Goal: Task Accomplishment & Management: Use online tool/utility

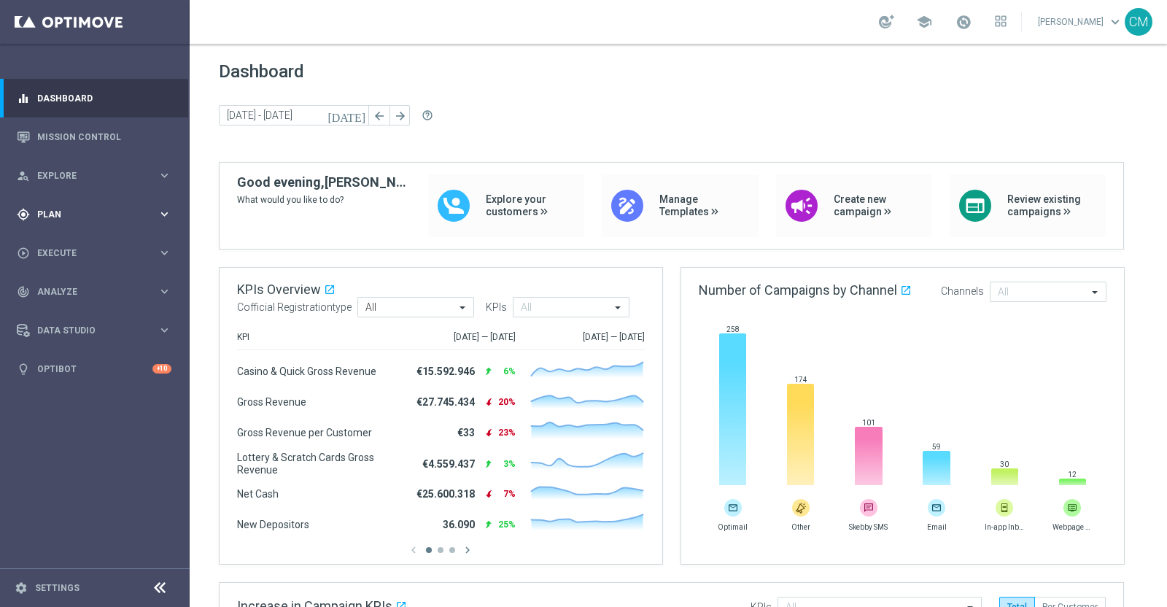
click at [103, 217] on span "Plan" at bounding box center [97, 214] width 120 height 9
click at [77, 243] on link "Target Groups" at bounding box center [95, 245] width 114 height 12
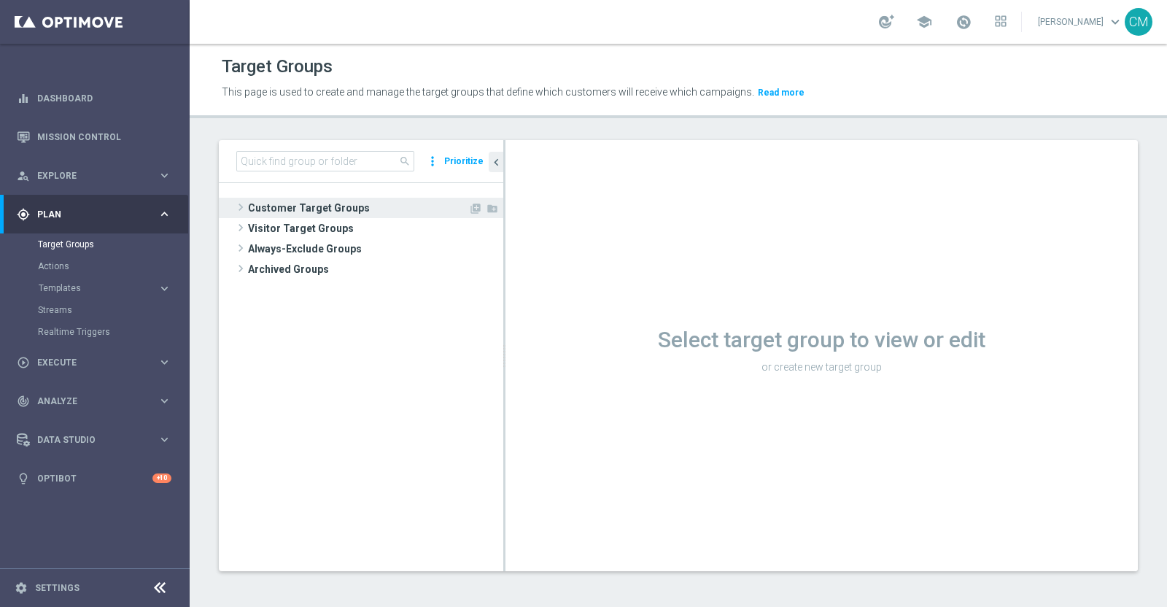
click at [292, 206] on span "Customer Target Groups" at bounding box center [358, 208] width 220 height 20
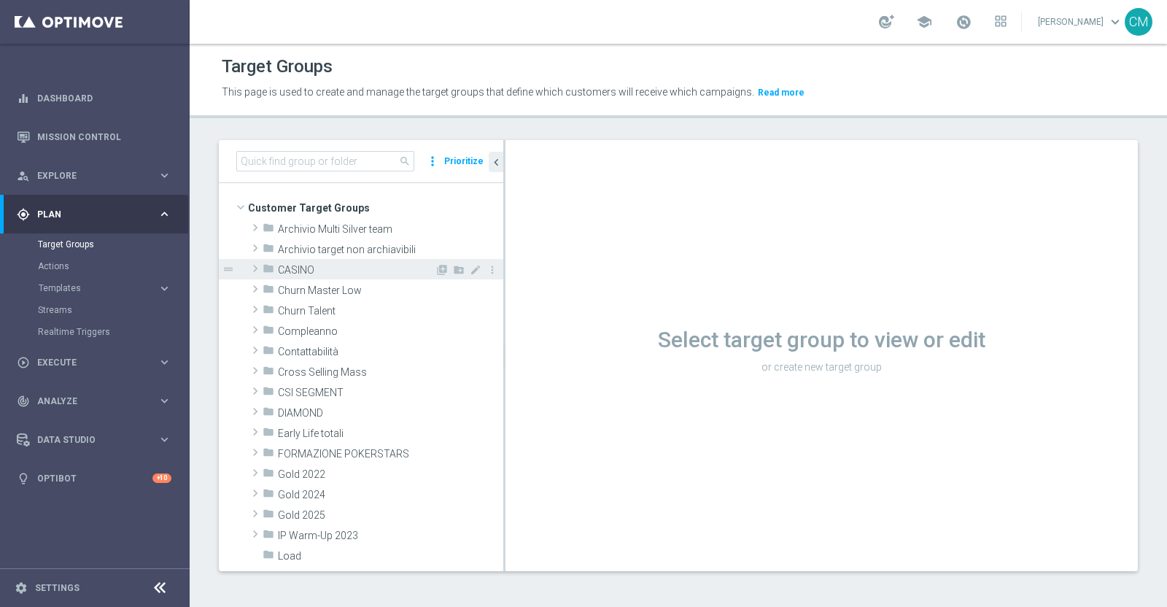
click at [322, 271] on span "CASINO" at bounding box center [356, 270] width 157 height 12
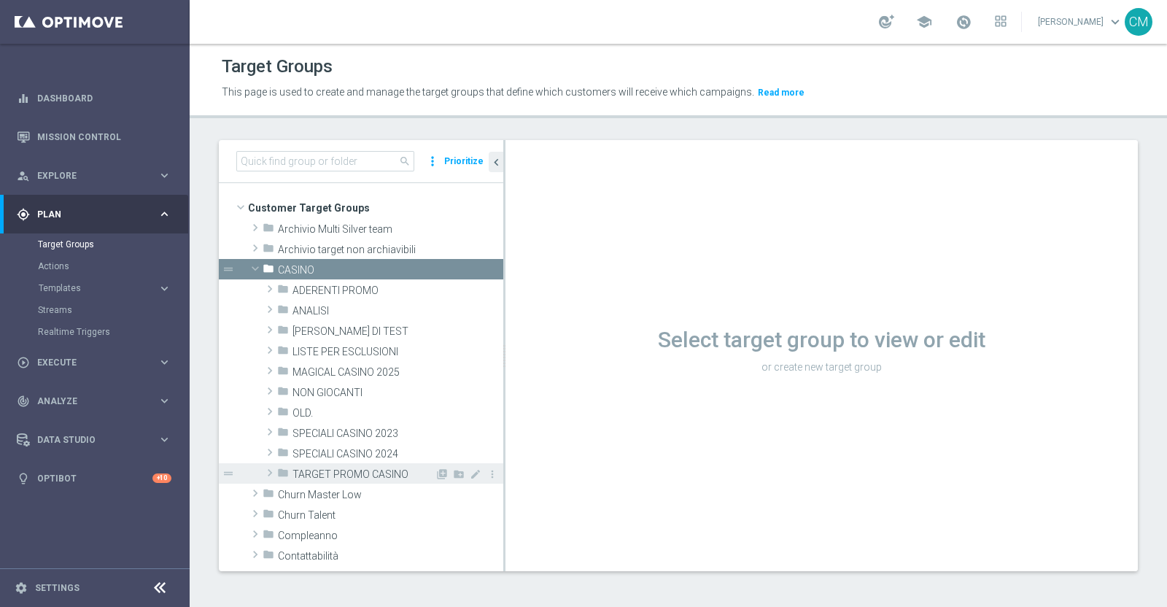
click at [348, 471] on span "TARGET PROMO CASINO" at bounding box center [363, 474] width 142 height 12
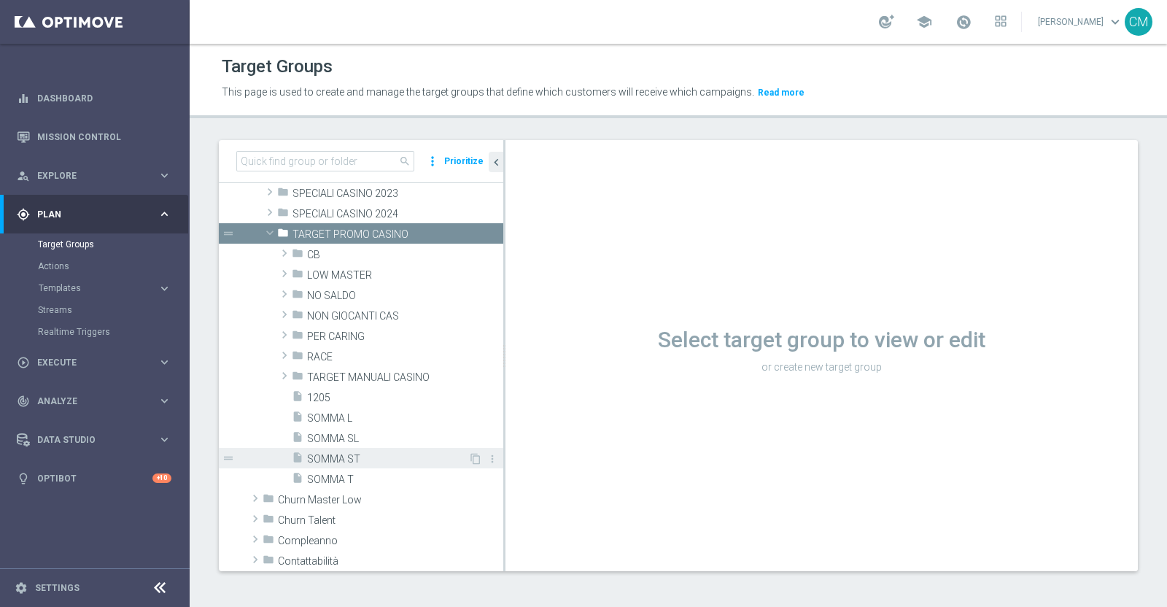
scroll to position [241, 0]
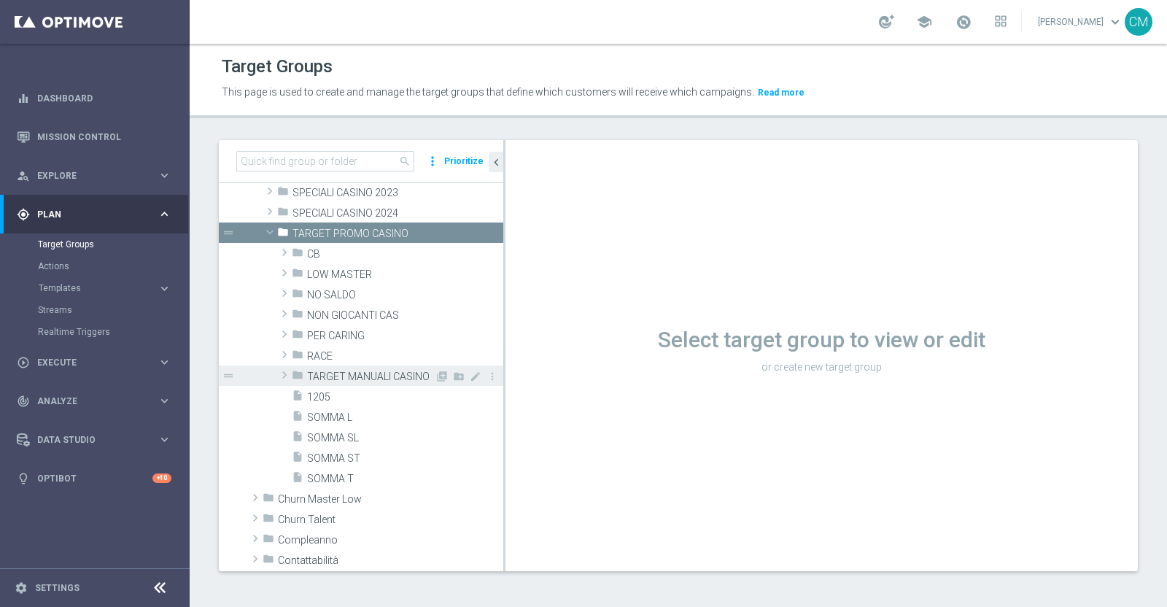
click at [365, 373] on span "TARGET MANUALI CASINO" at bounding box center [371, 377] width 128 height 12
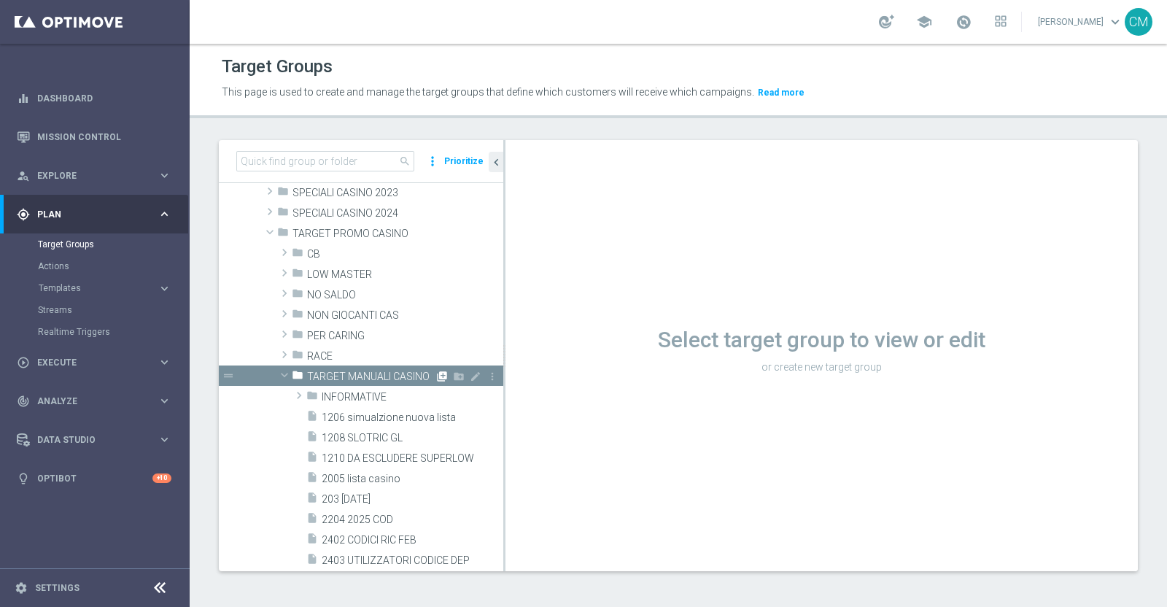
click at [436, 373] on icon "library_add" at bounding box center [442, 377] width 12 height 12
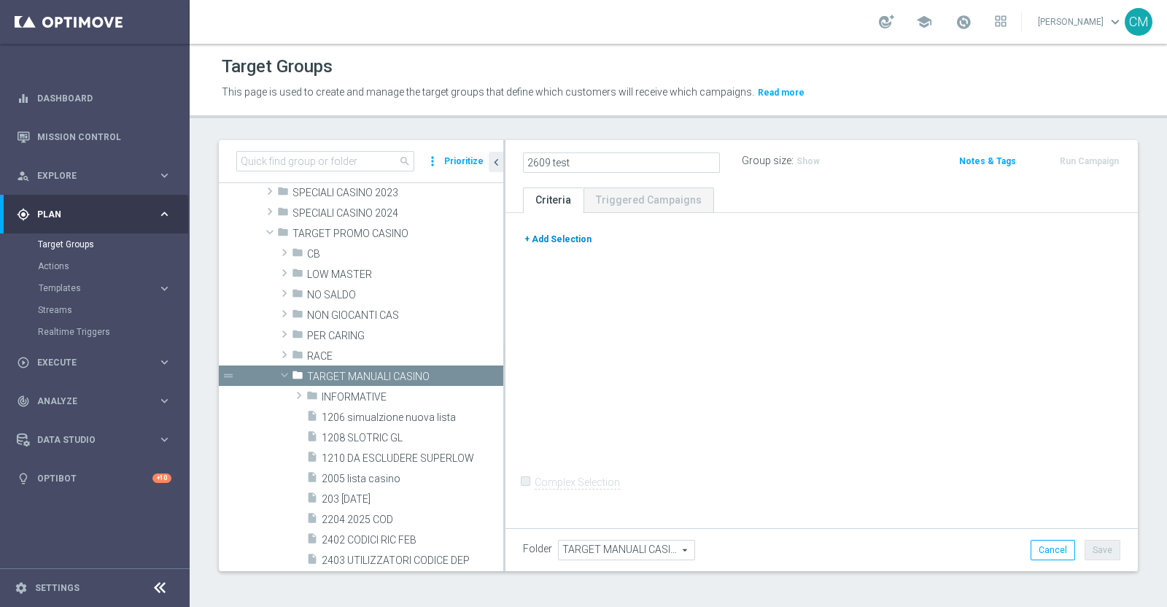
type input "2609 test"
click at [559, 246] on button "+ Add Selection" at bounding box center [558, 239] width 70 height 16
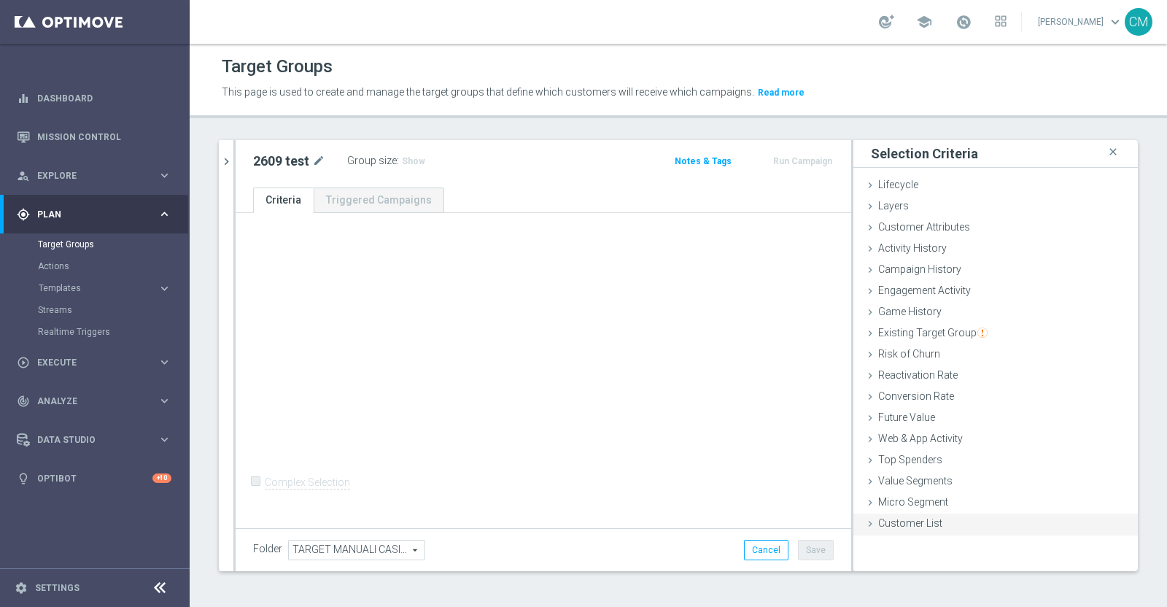
click at [933, 484] on div "Customer List done" at bounding box center [995, 525] width 284 height 22
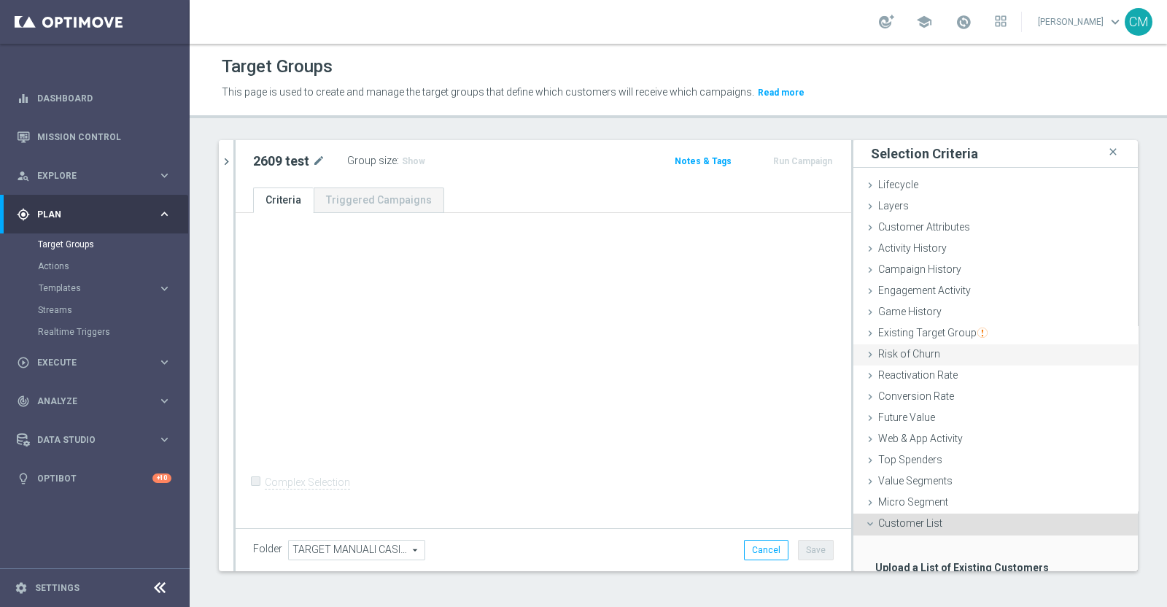
scroll to position [96, 0]
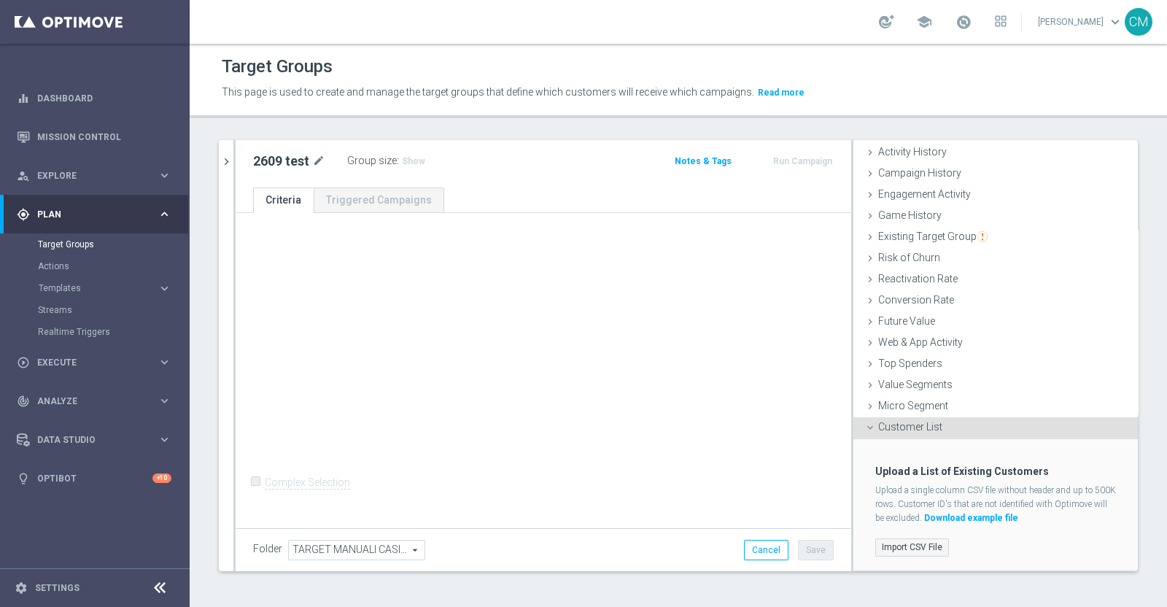
click at [910, 484] on label "Import CSV File" at bounding box center [912, 547] width 74 height 18
click at [0, 0] on input "Import CSV File" at bounding box center [0, 0] width 0 height 0
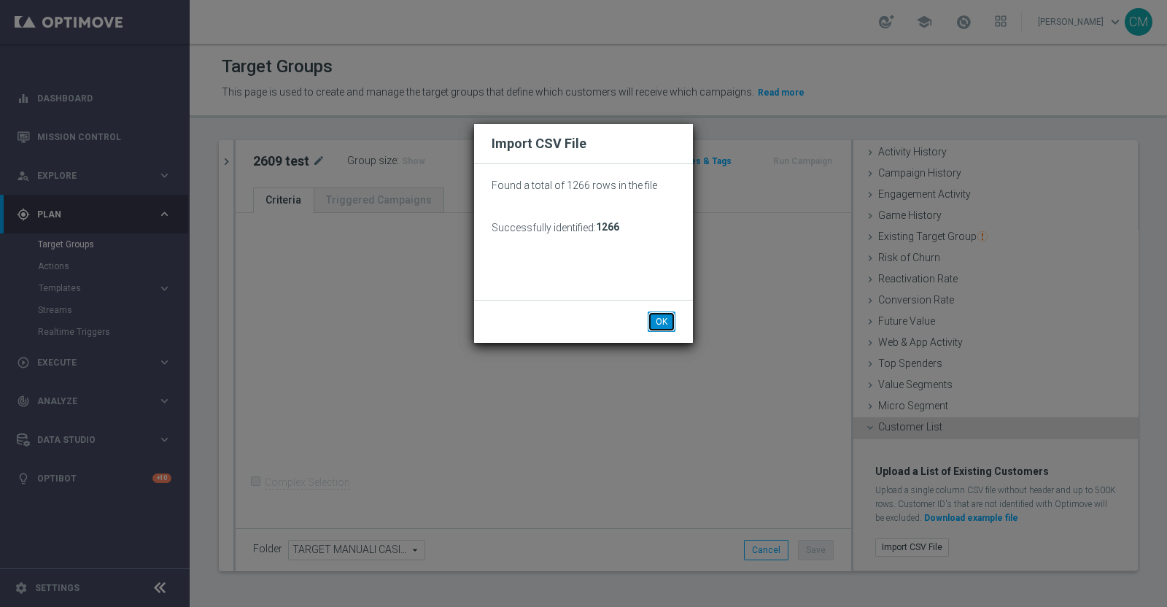
click at [659, 317] on button "OK" at bounding box center [662, 321] width 28 height 20
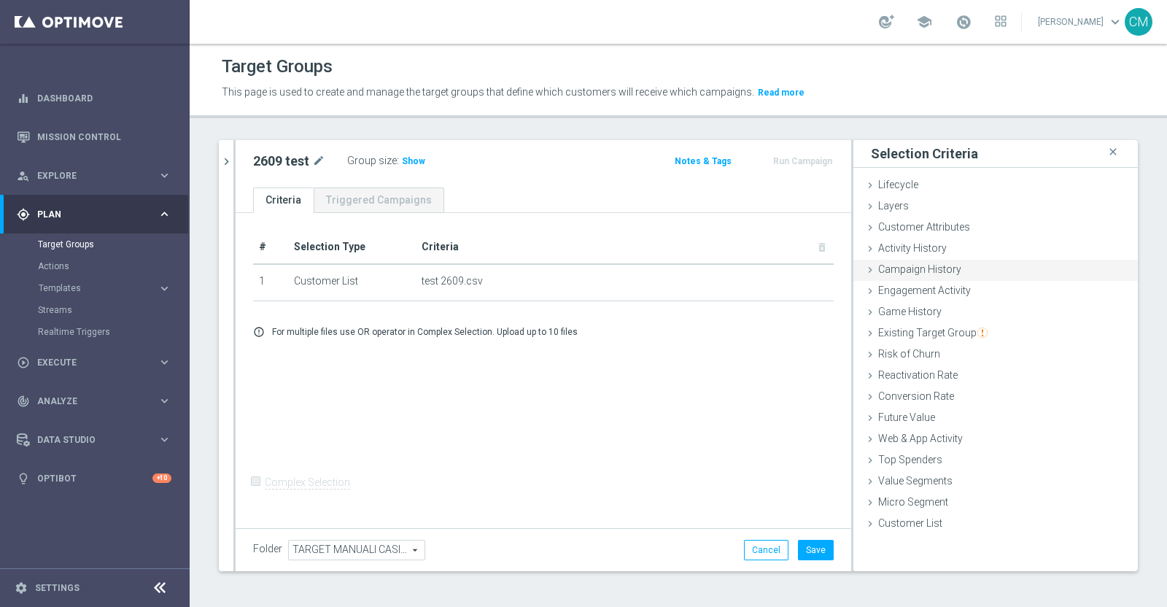
scroll to position [0, 0]
click at [926, 327] on span "Existing Target Group" at bounding box center [932, 333] width 109 height 12
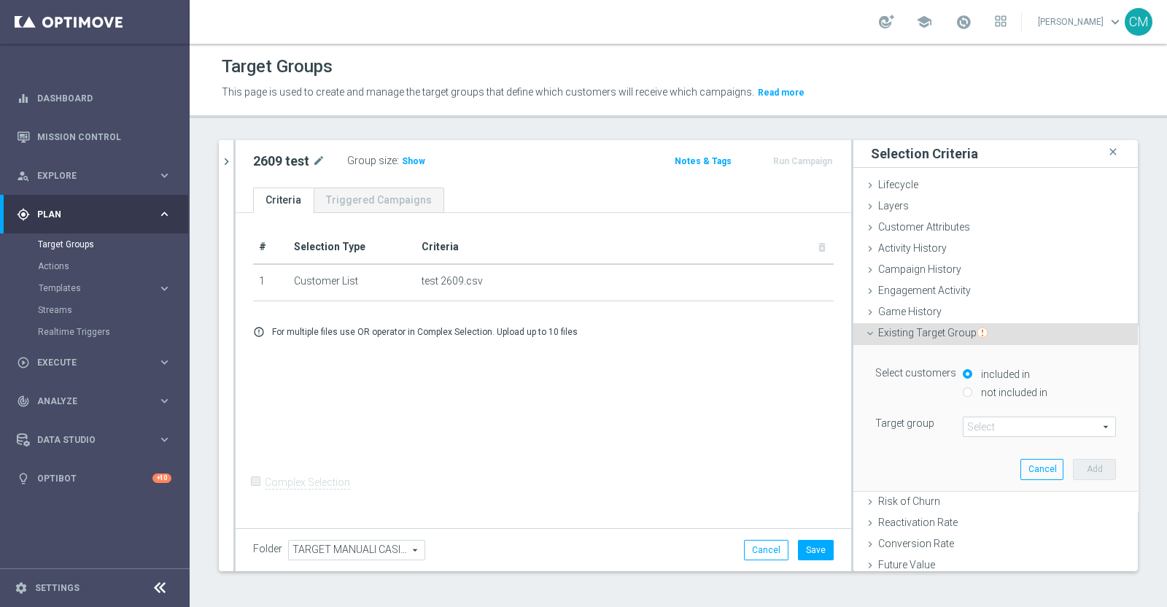
click at [933, 386] on label "not included in" at bounding box center [1012, 392] width 70 height 13
click at [933, 387] on input "not included in" at bounding box center [967, 391] width 9 height 9
radio input "true"
click at [933, 421] on span at bounding box center [1040, 426] width 152 height 19
click at [0, 0] on input "search" at bounding box center [0, 0] width 0 height 0
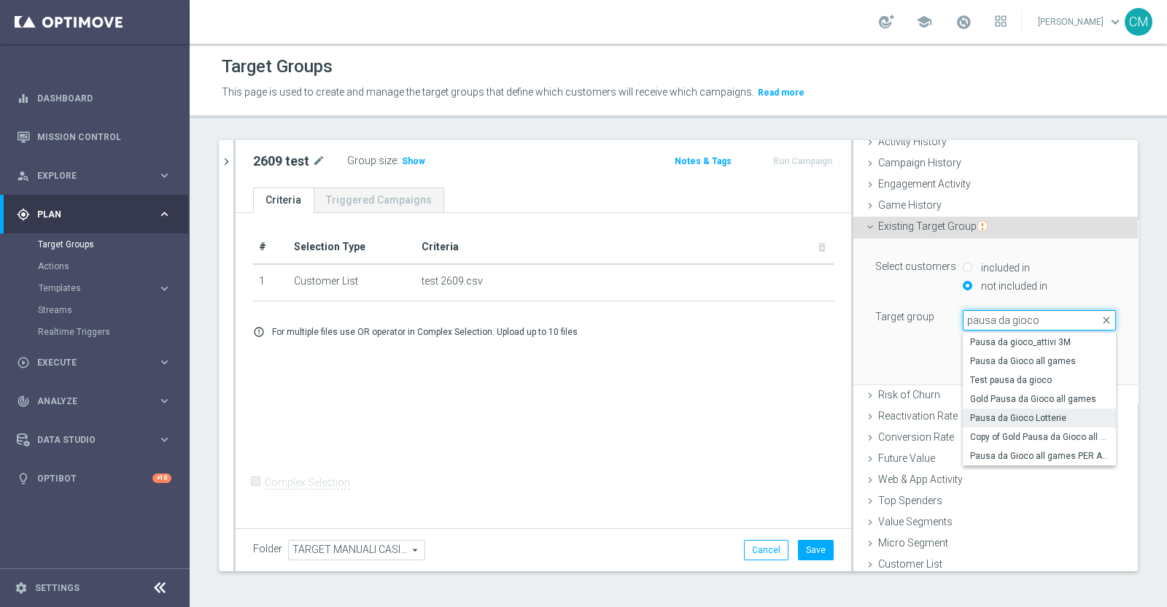
scroll to position [110, 0]
type input "pausa da gioco"
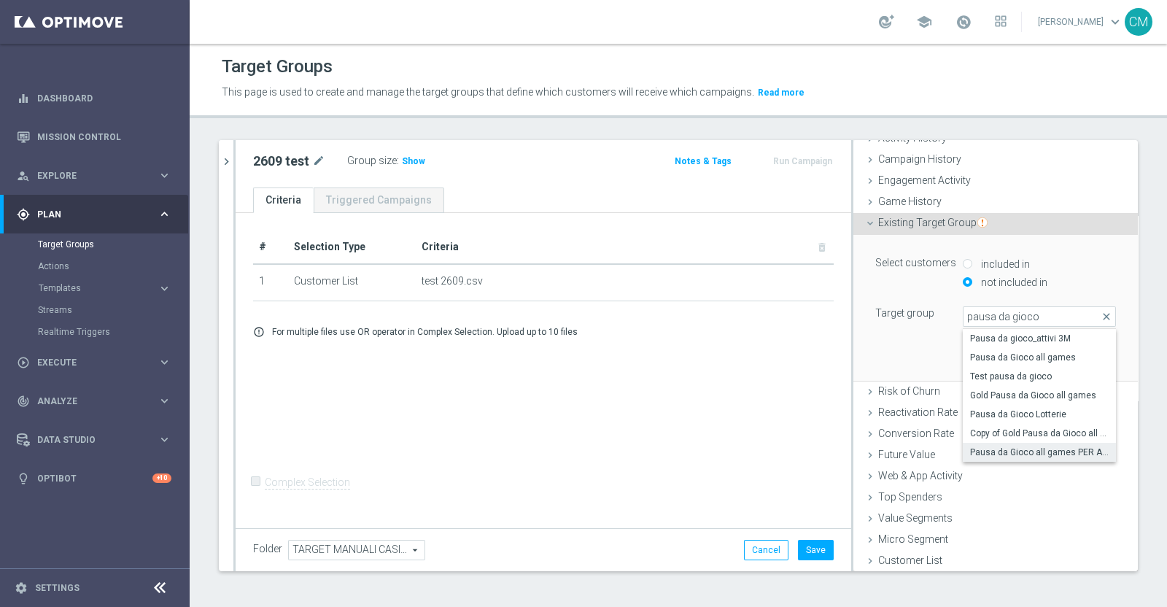
click at [933, 443] on label "Pausa da Gioco all games PER ANALISI" at bounding box center [1039, 452] width 153 height 19
type input "Pausa da Gioco all games PER ANALISI"
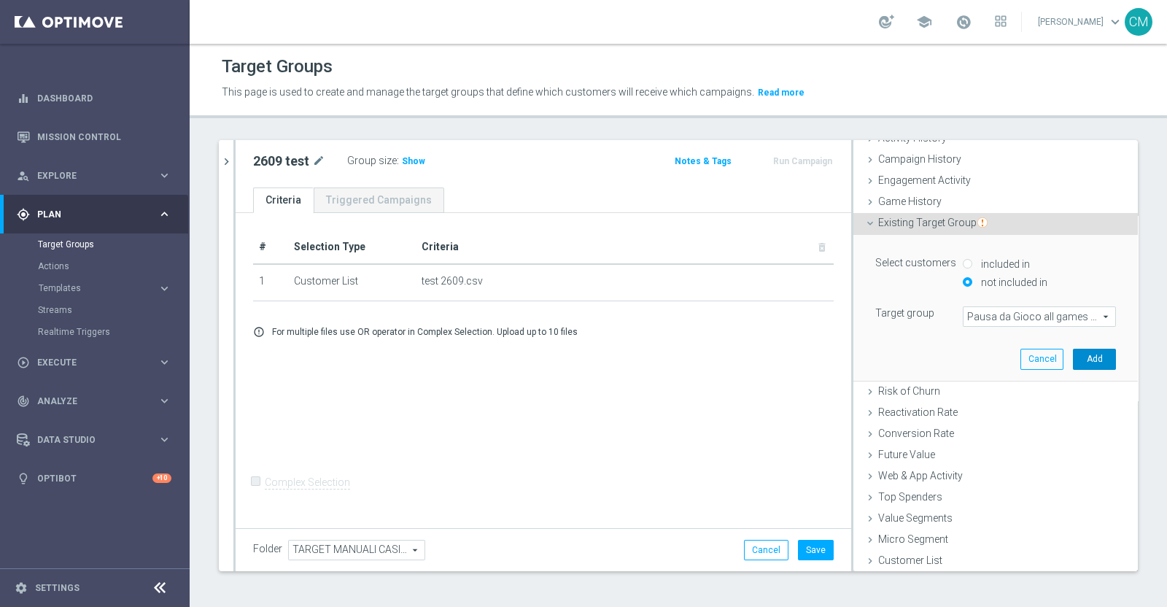
click at [933, 357] on button "Add" at bounding box center [1094, 359] width 43 height 20
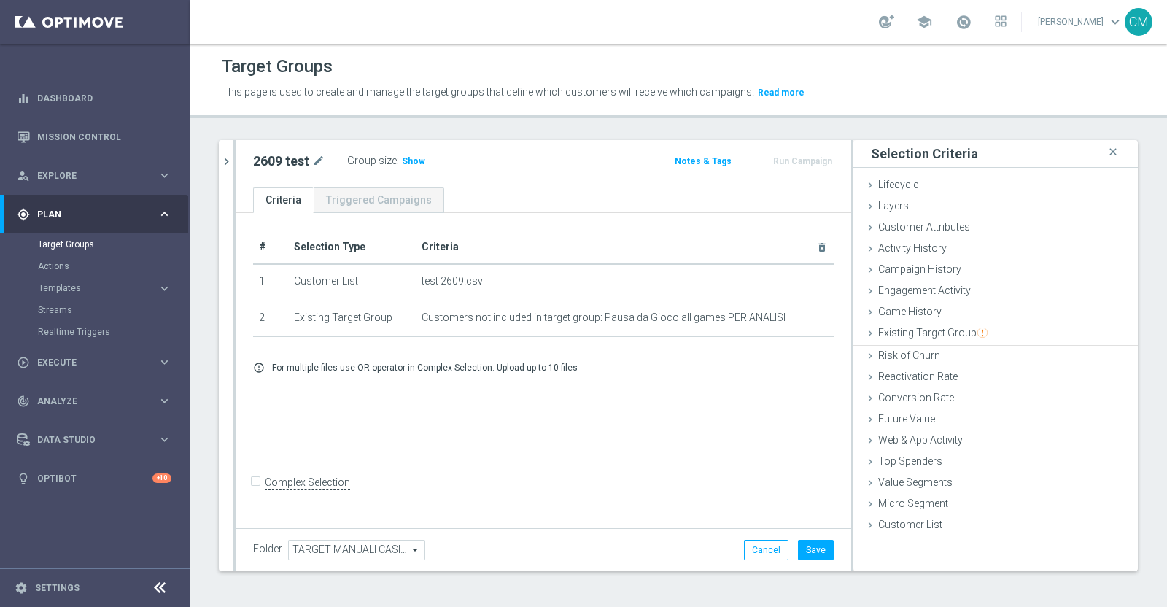
scroll to position [0, 0]
click at [417, 161] on span "Show" at bounding box center [413, 161] width 23 height 10
click at [806, 484] on button "Save" at bounding box center [816, 550] width 36 height 20
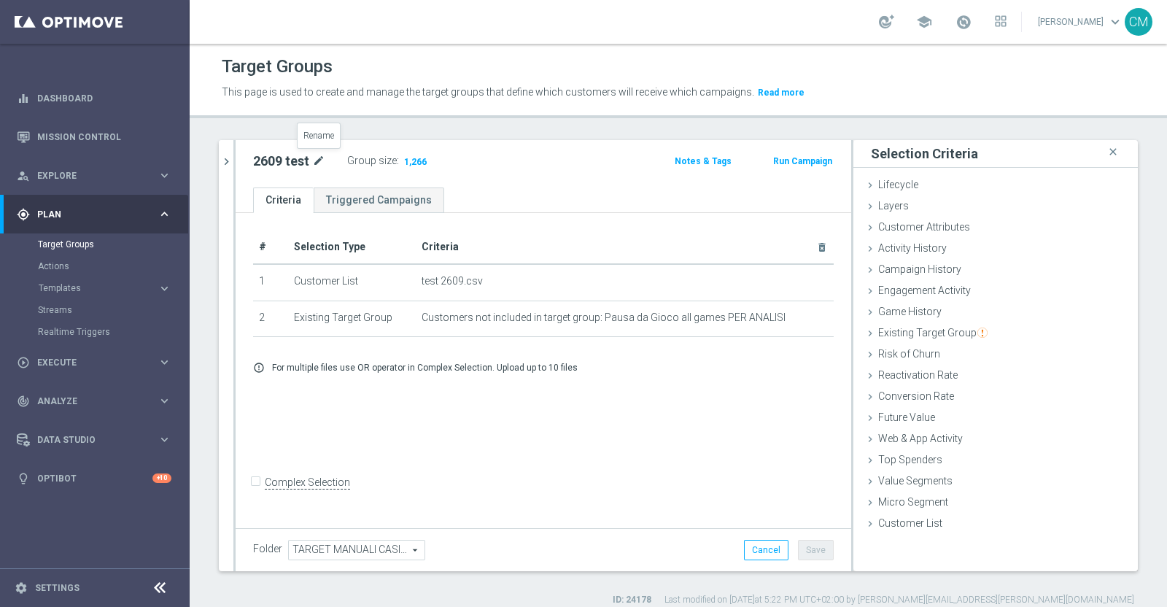
click at [321, 160] on icon "mode_edit" at bounding box center [318, 161] width 13 height 18
click at [123, 361] on span "Execute" at bounding box center [97, 362] width 120 height 9
click at [66, 276] on div "Campaign Builder" at bounding box center [113, 283] width 150 height 22
click at [69, 283] on link "Campaign Builder" at bounding box center [95, 283] width 114 height 12
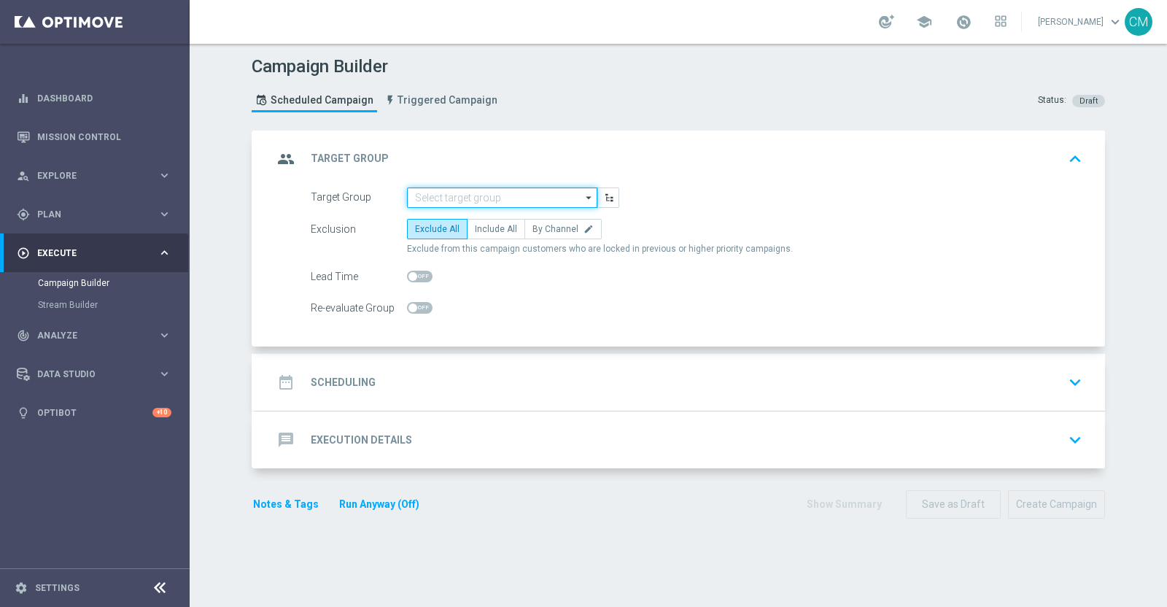
click at [463, 195] on input at bounding box center [502, 197] width 190 height 20
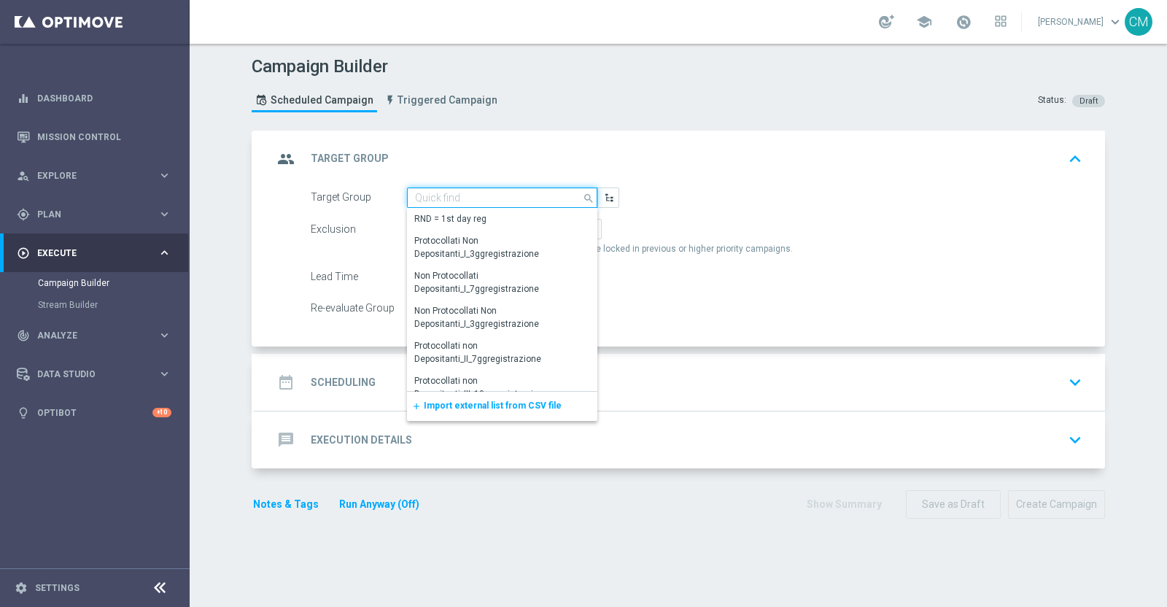
paste input "2609 test"
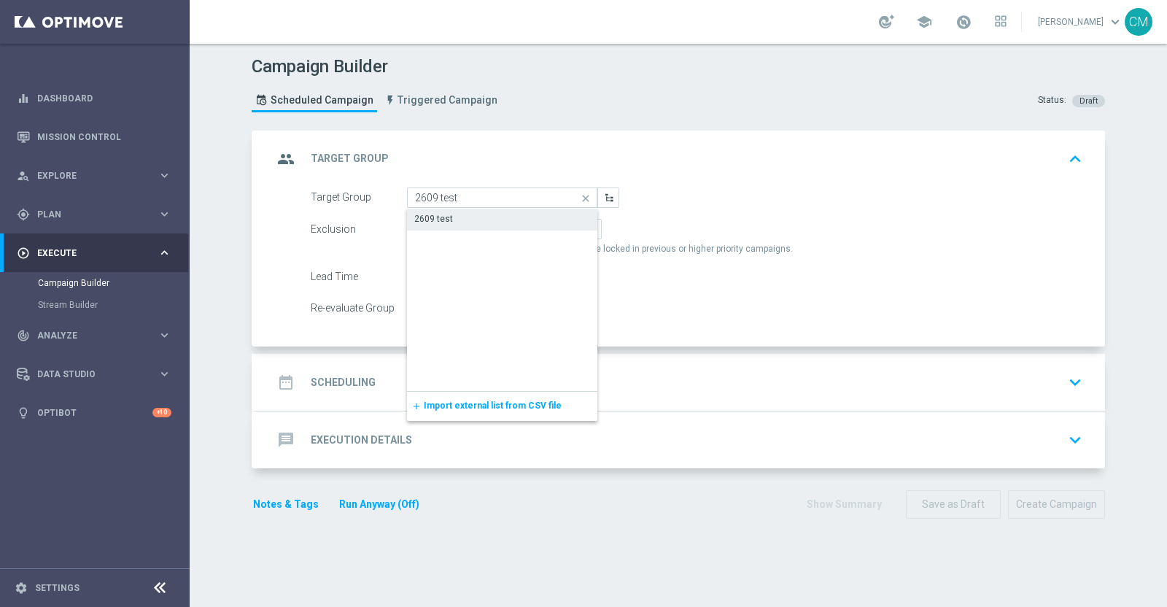
click at [469, 218] on div "2609 test" at bounding box center [502, 219] width 190 height 20
type input "2609 test"
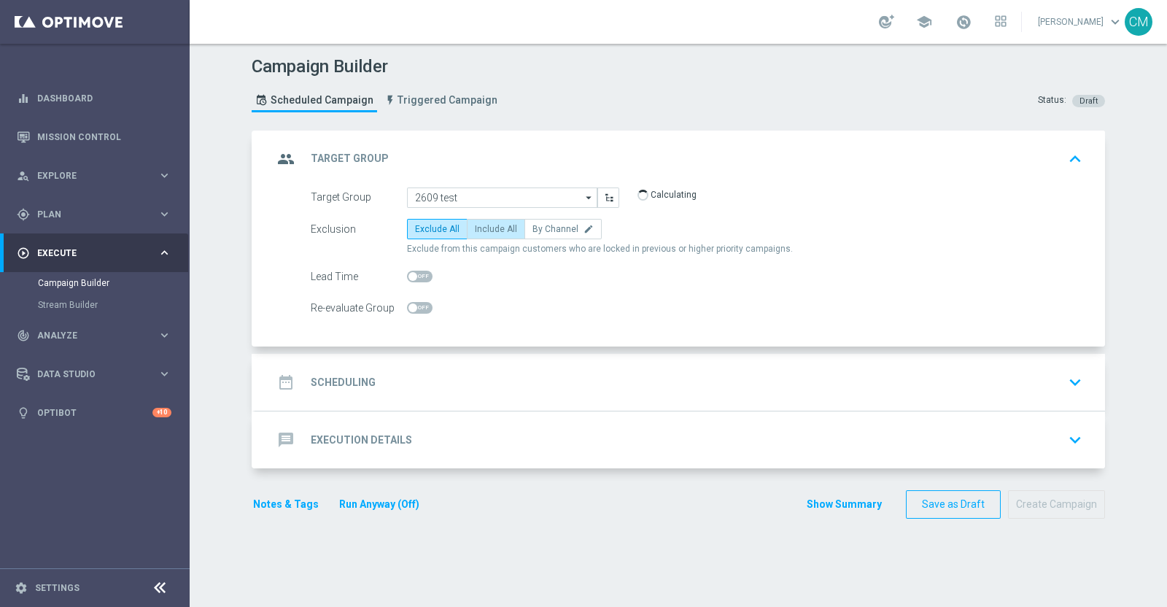
click at [477, 225] on span "Include All" at bounding box center [496, 229] width 42 height 10
click at [477, 227] on input "Include All" at bounding box center [479, 231] width 9 height 9
radio input "true"
click at [452, 377] on div "date_range Scheduling keyboard_arrow_down" at bounding box center [680, 382] width 815 height 28
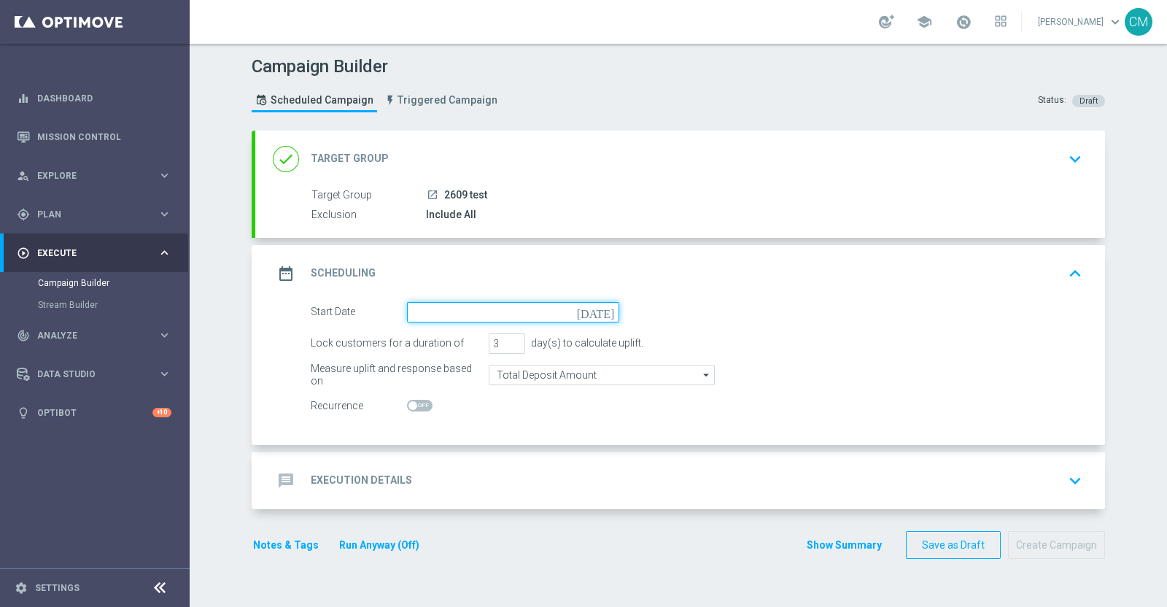
click at [432, 314] on input at bounding box center [513, 312] width 212 height 20
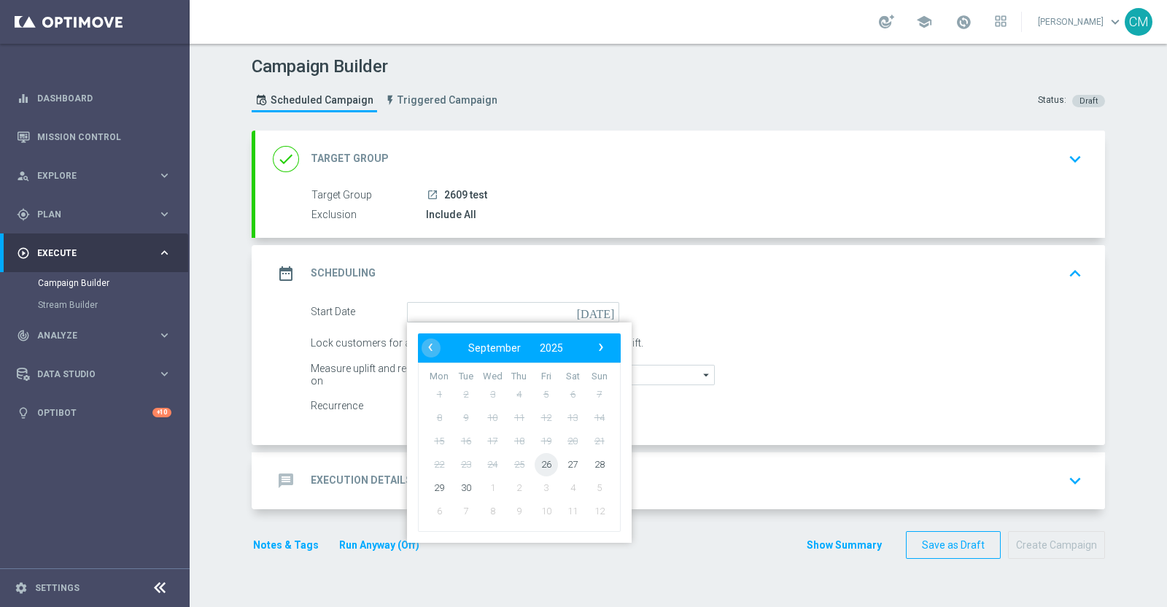
click at [535, 457] on span "26" at bounding box center [546, 463] width 23 height 23
type input "[DATE]"
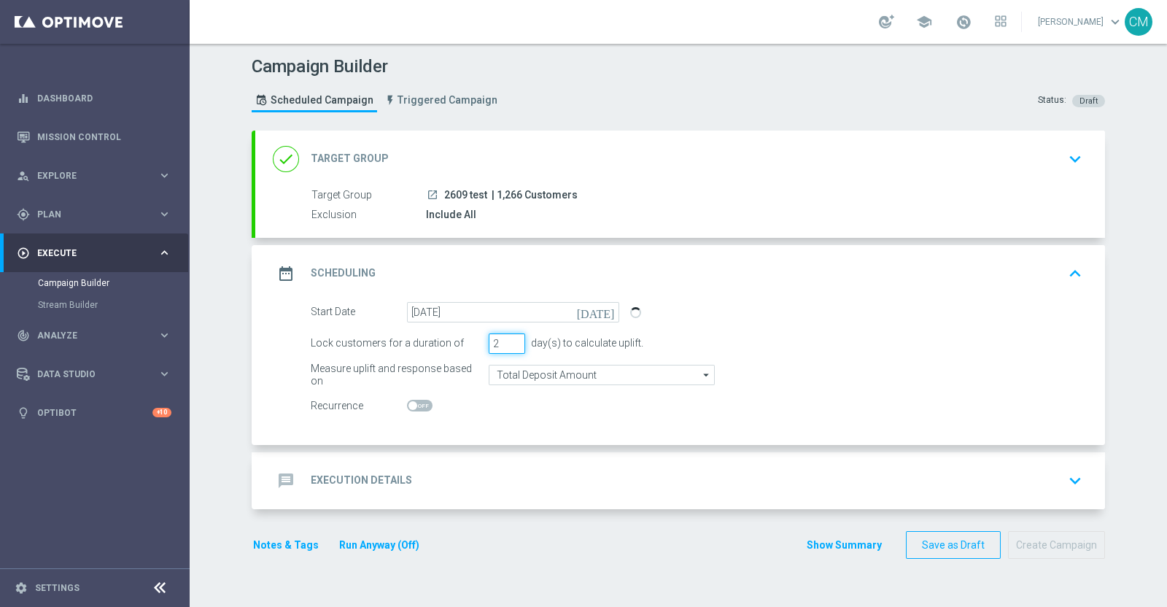
click at [509, 344] on input "2" at bounding box center [507, 343] width 36 height 20
type input "1"
click at [509, 344] on input "1" at bounding box center [507, 343] width 36 height 20
click at [492, 476] on div "message Execution Details keyboard_arrow_down" at bounding box center [680, 481] width 815 height 28
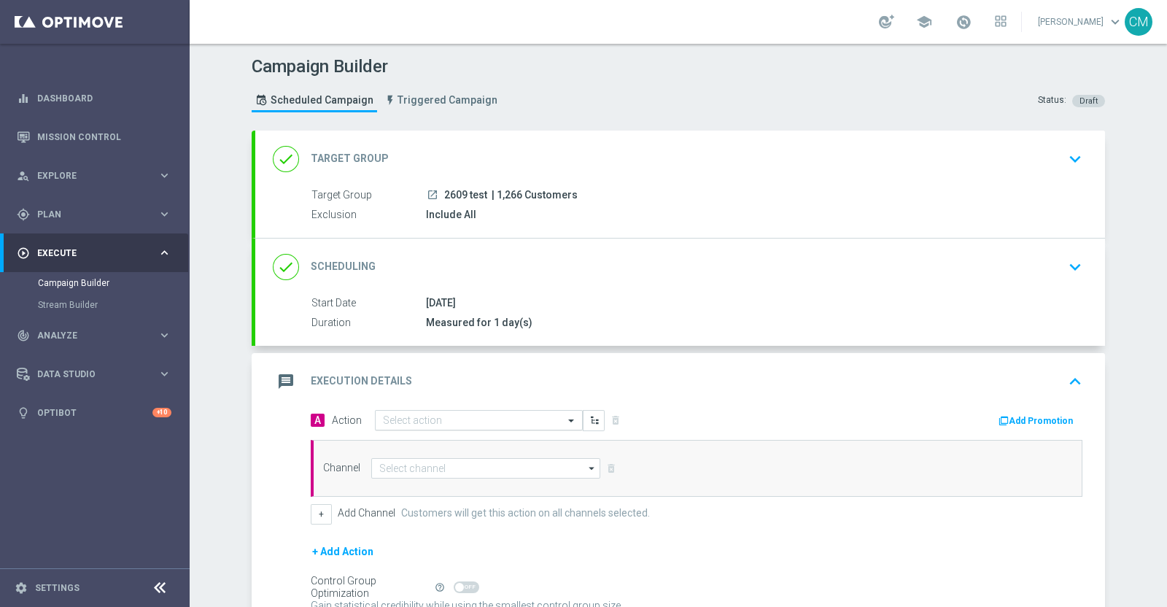
click at [422, 414] on input "text" at bounding box center [464, 420] width 163 height 12
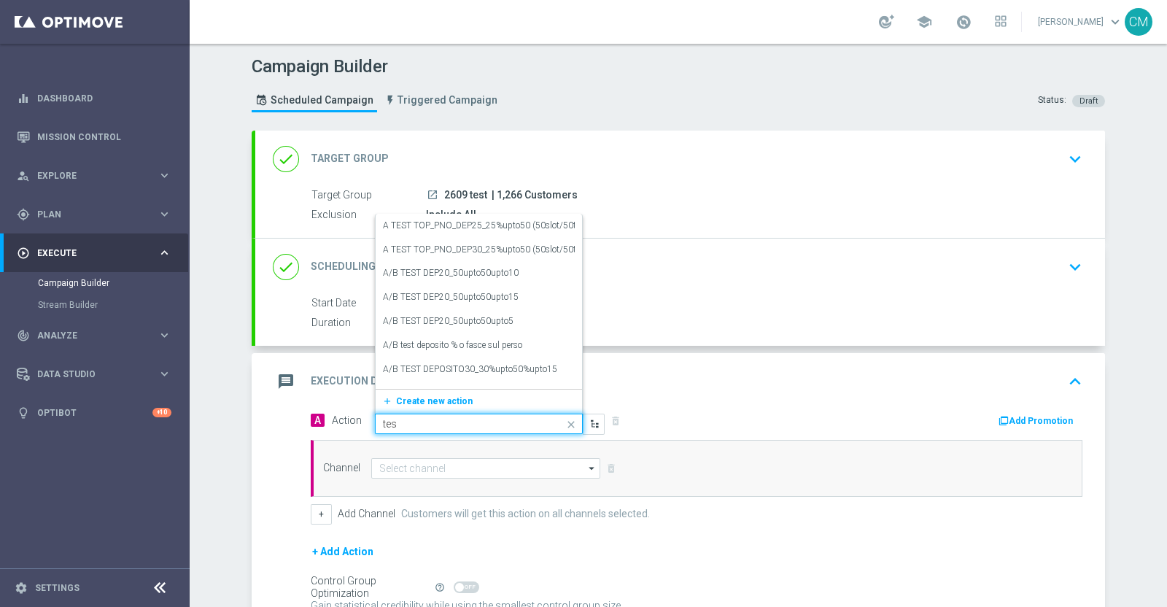
type input "test"
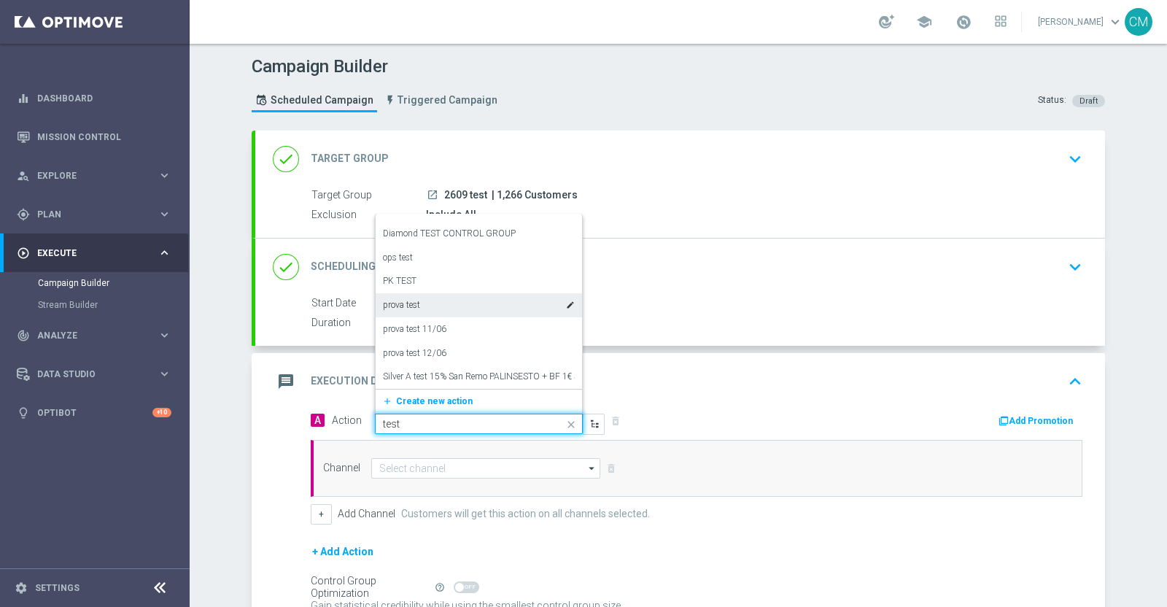
click at [414, 306] on label "prova test" at bounding box center [401, 305] width 37 height 12
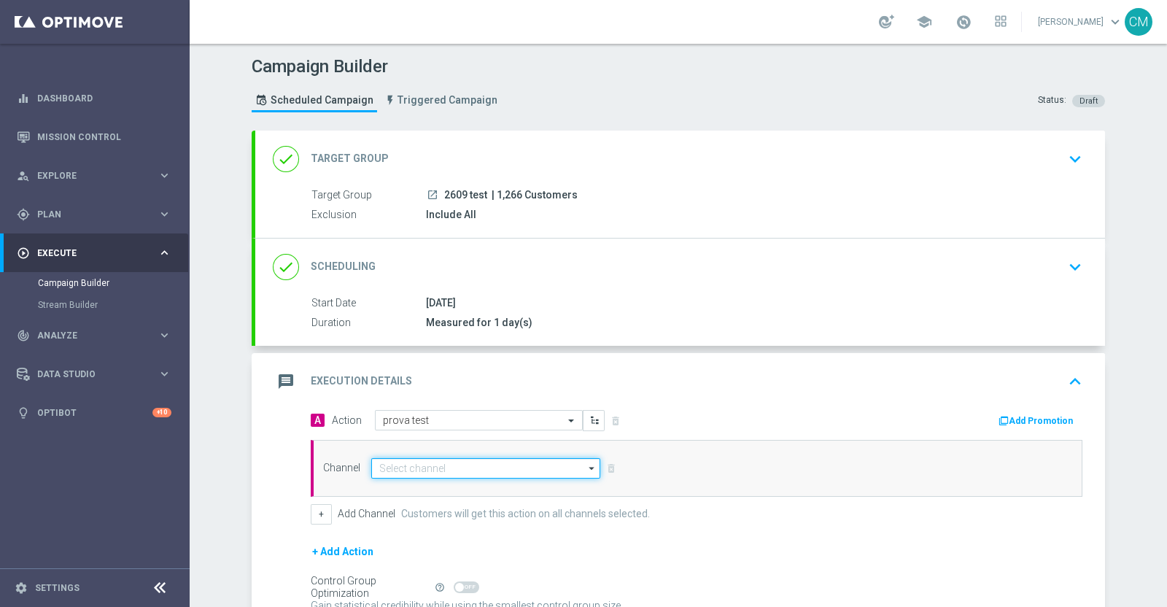
click at [433, 463] on input at bounding box center [485, 468] width 229 height 20
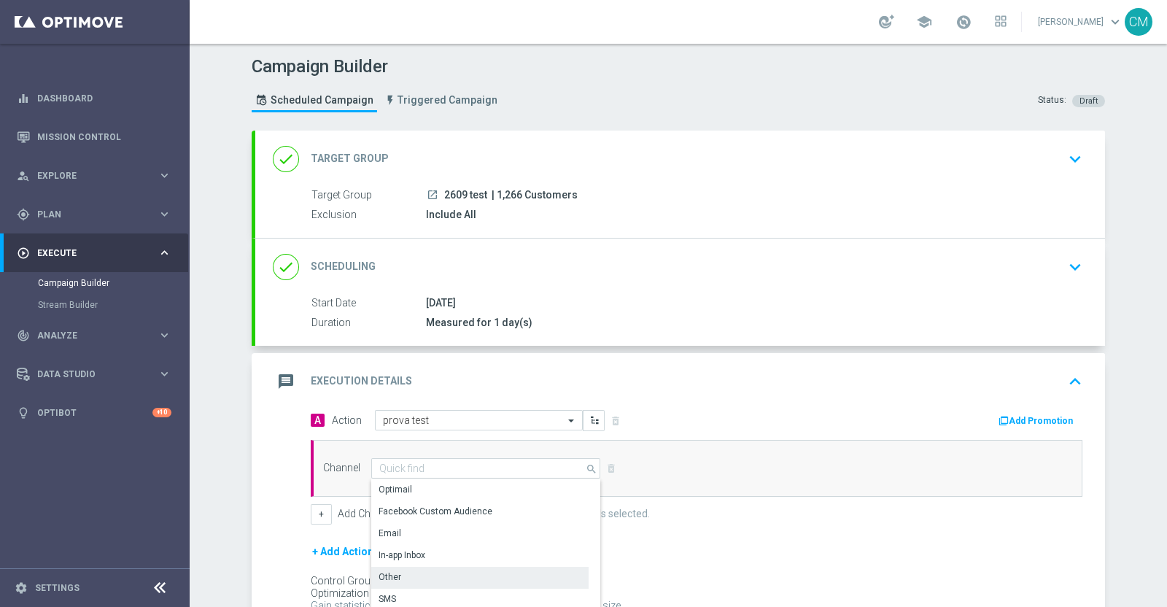
click at [413, 484] on div "Other" at bounding box center [479, 577] width 217 height 20
type input "Other"
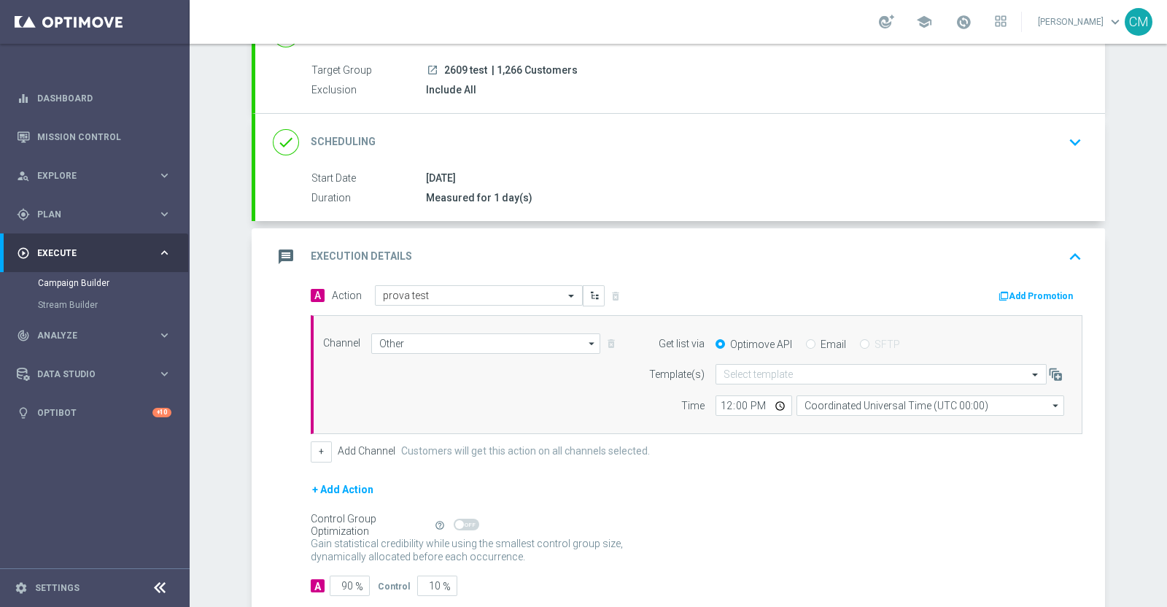
scroll to position [125, 0]
click at [806, 340] on input "Email" at bounding box center [810, 344] width 9 height 9
radio input "true"
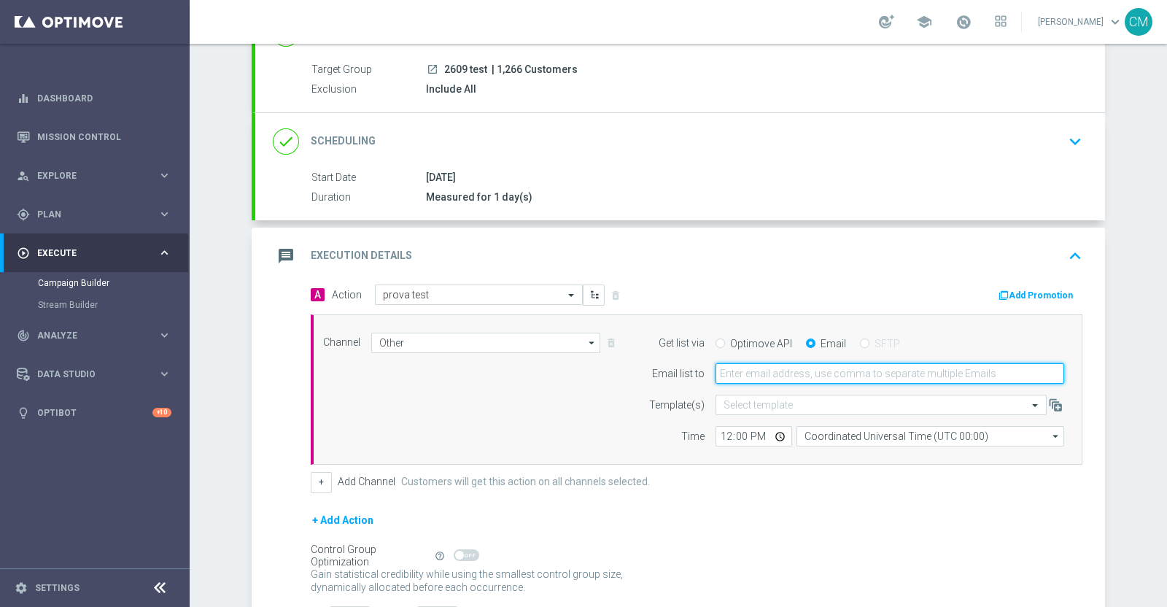
click at [768, 373] on input "email" at bounding box center [890, 373] width 349 height 20
type input "[PERSON_NAME][EMAIL_ADDRESS][PERSON_NAME][DOMAIN_NAME]"
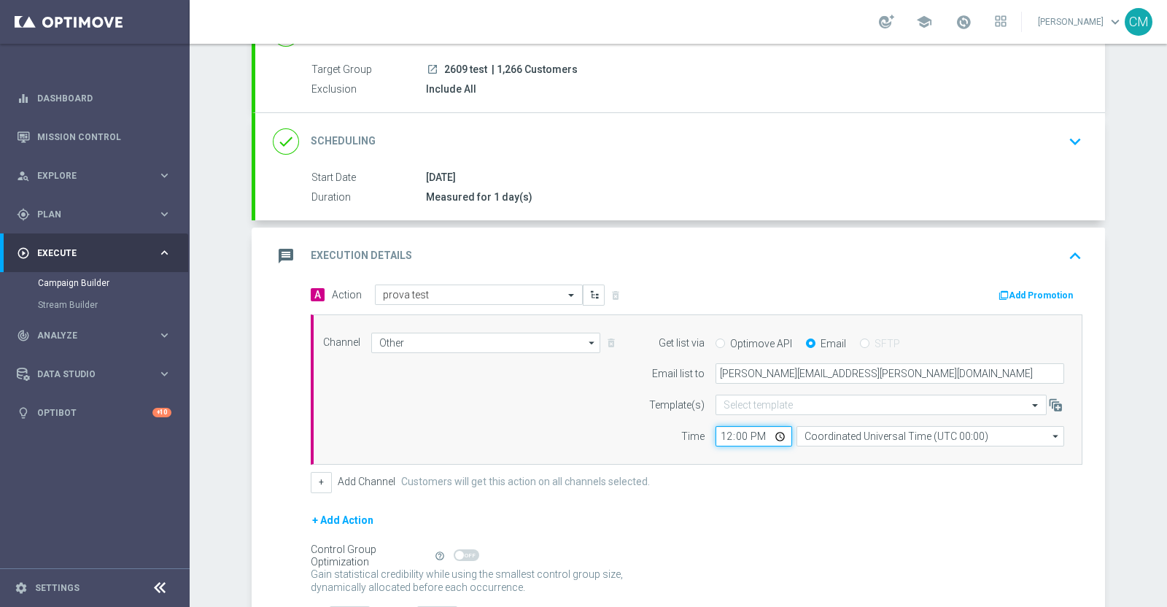
click at [718, 433] on input "12:00" at bounding box center [754, 436] width 77 height 20
type input "17:45"
click at [838, 444] on div "Channel Other Other arrow_drop_down Show Selected 1 of 20 Optimail" at bounding box center [697, 389] width 772 height 151
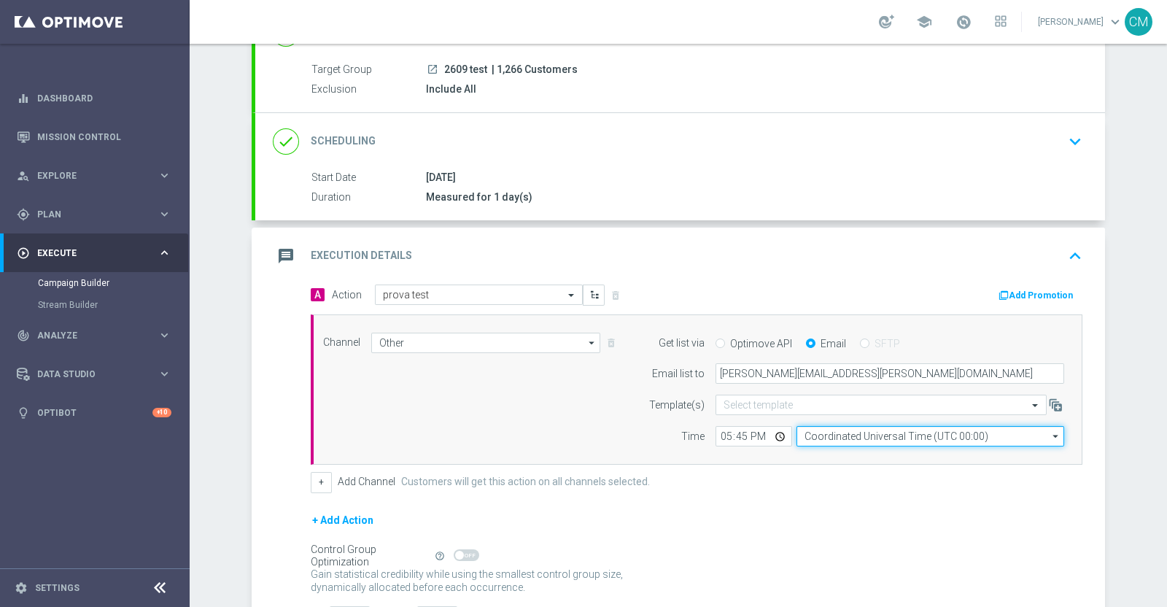
click at [836, 441] on input "Coordinated Universal Time (UTC 00:00)" at bounding box center [931, 436] width 268 height 20
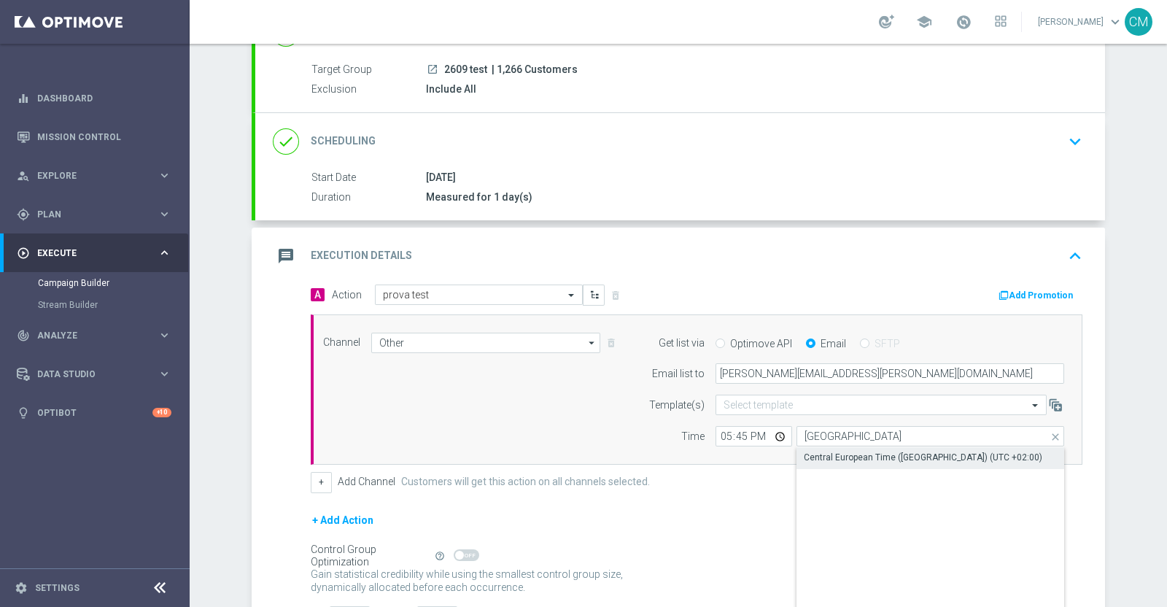
click at [850, 457] on div "Central European Time ([GEOGRAPHIC_DATA]) (UTC +02:00)" at bounding box center [923, 457] width 239 height 13
type input "Central European Time ([GEOGRAPHIC_DATA]) (UTC +02:00)"
click at [325, 478] on div "+ Add Channel Customers will get this action on all channels selected." at bounding box center [697, 482] width 772 height 20
click at [317, 479] on button "+" at bounding box center [321, 482] width 21 height 20
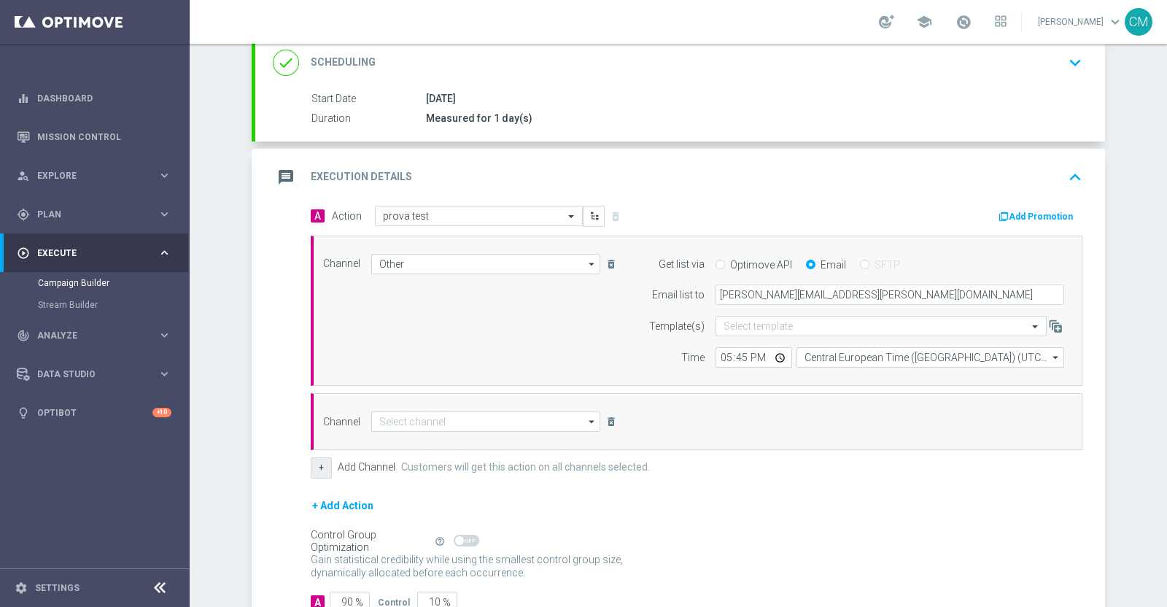
scroll to position [212, 0]
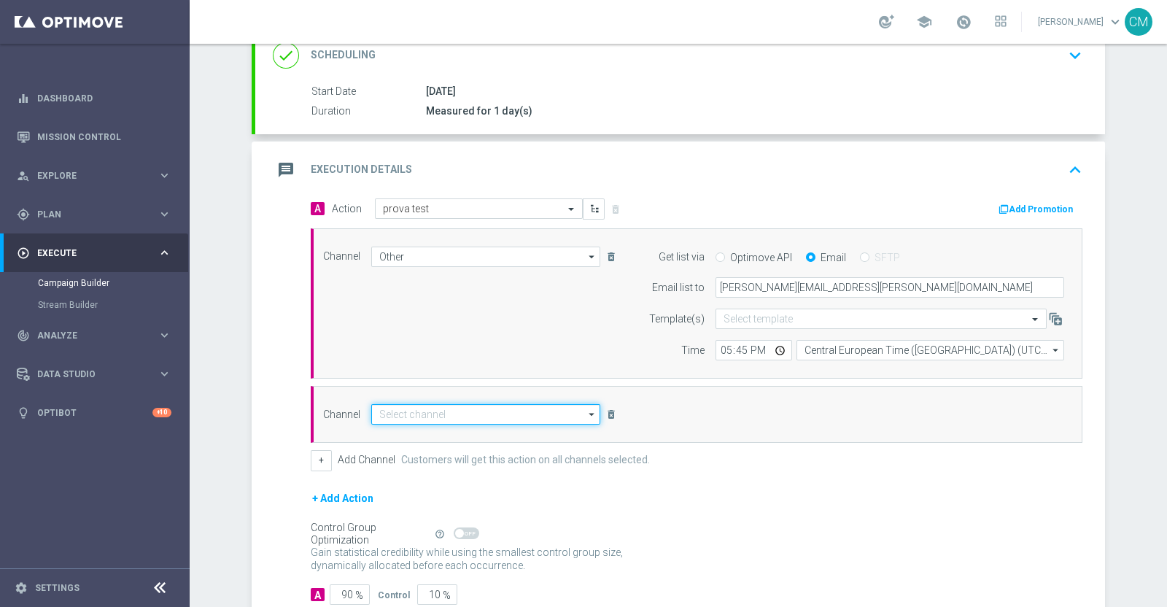
click at [457, 414] on input at bounding box center [485, 414] width 229 height 20
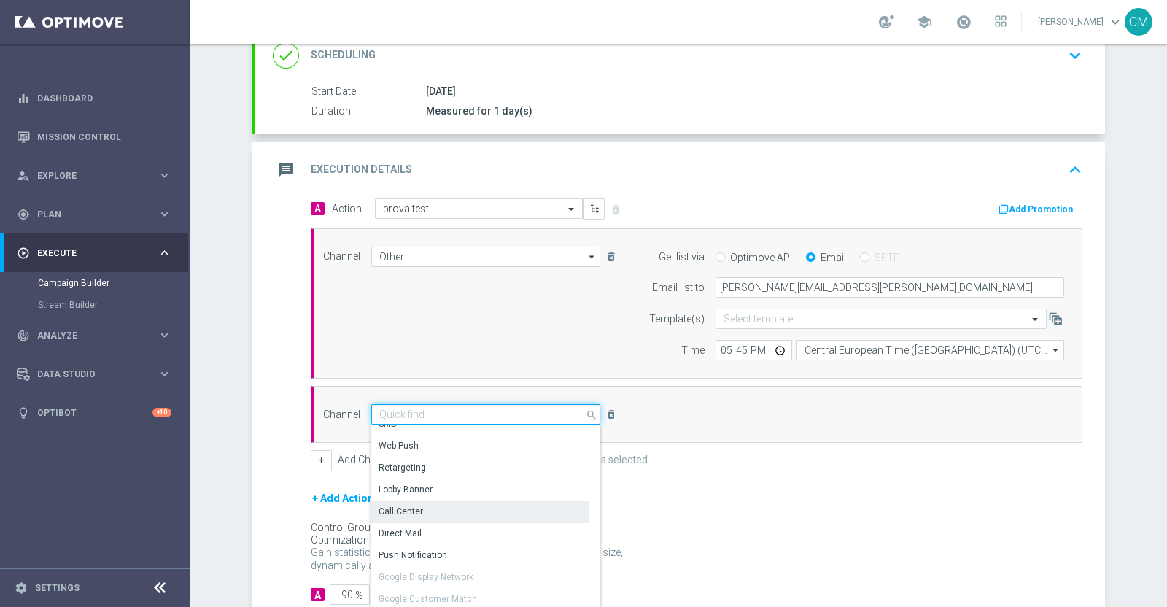
scroll to position [0, 0]
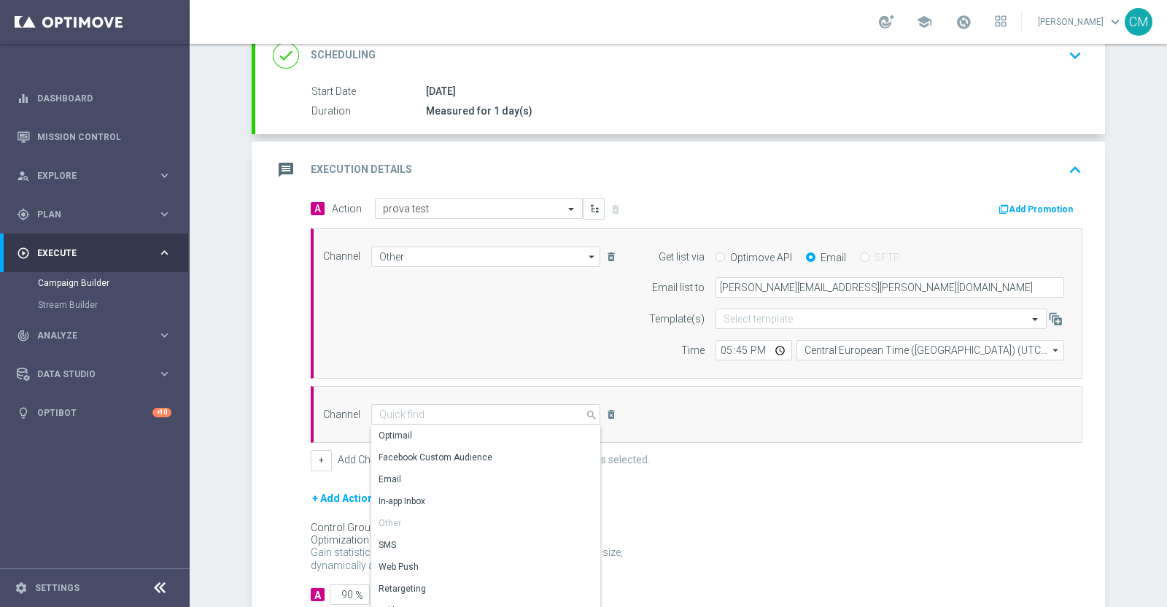
click at [675, 454] on div "+ Add Channel Customers will get this action on all channels selected." at bounding box center [697, 460] width 772 height 20
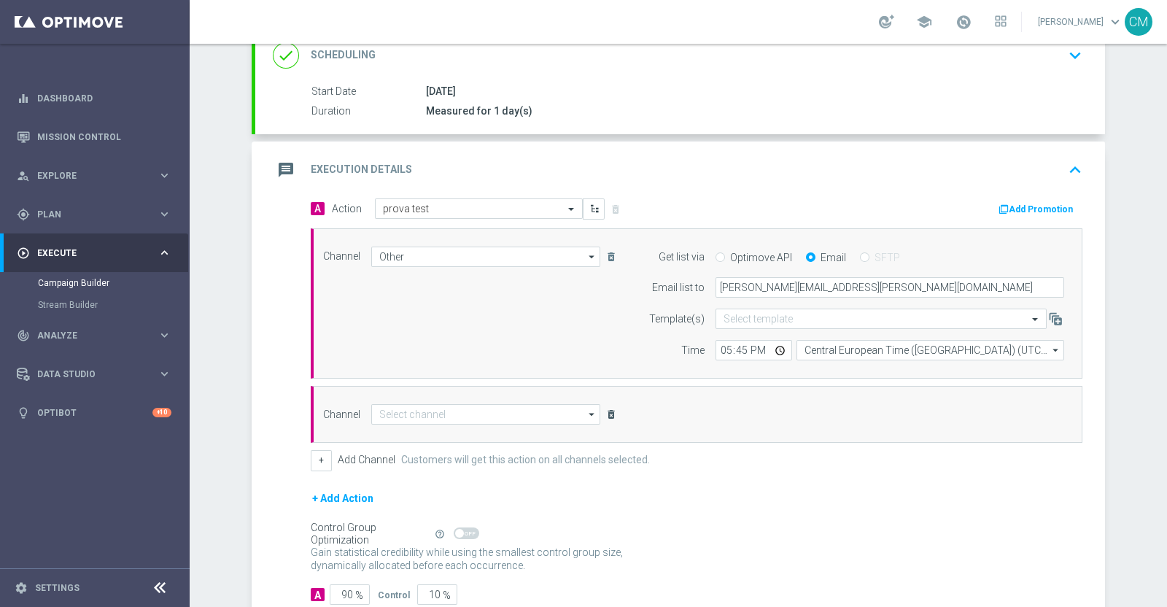
click at [605, 414] on icon "delete_forever" at bounding box center [611, 414] width 12 height 12
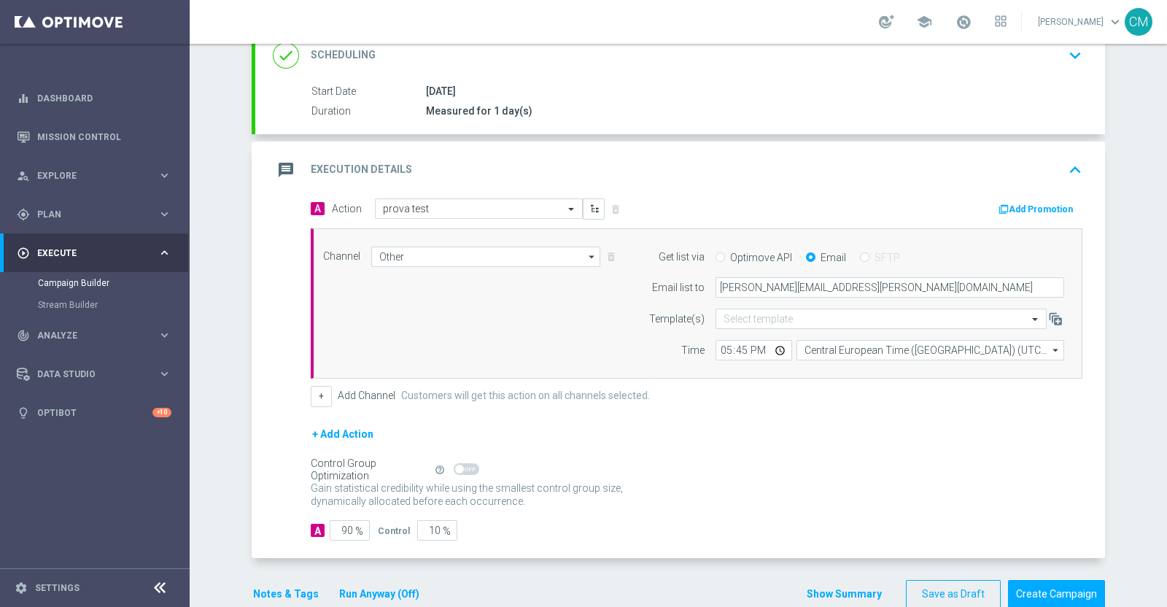
click at [327, 430] on button "+ Add Action" at bounding box center [343, 434] width 64 height 18
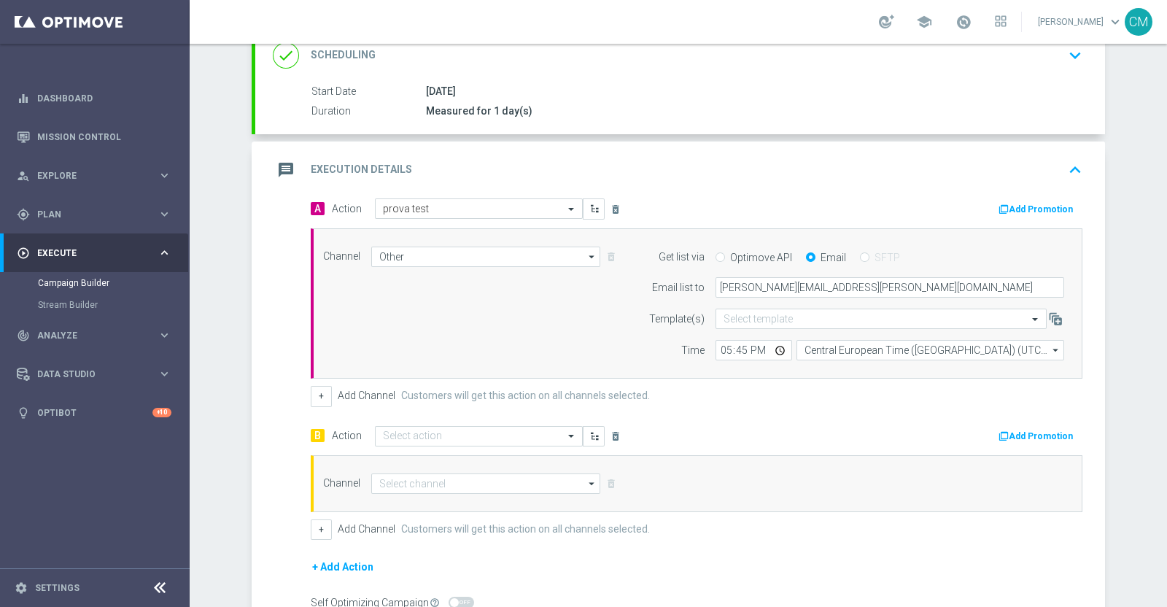
scroll to position [270, 0]
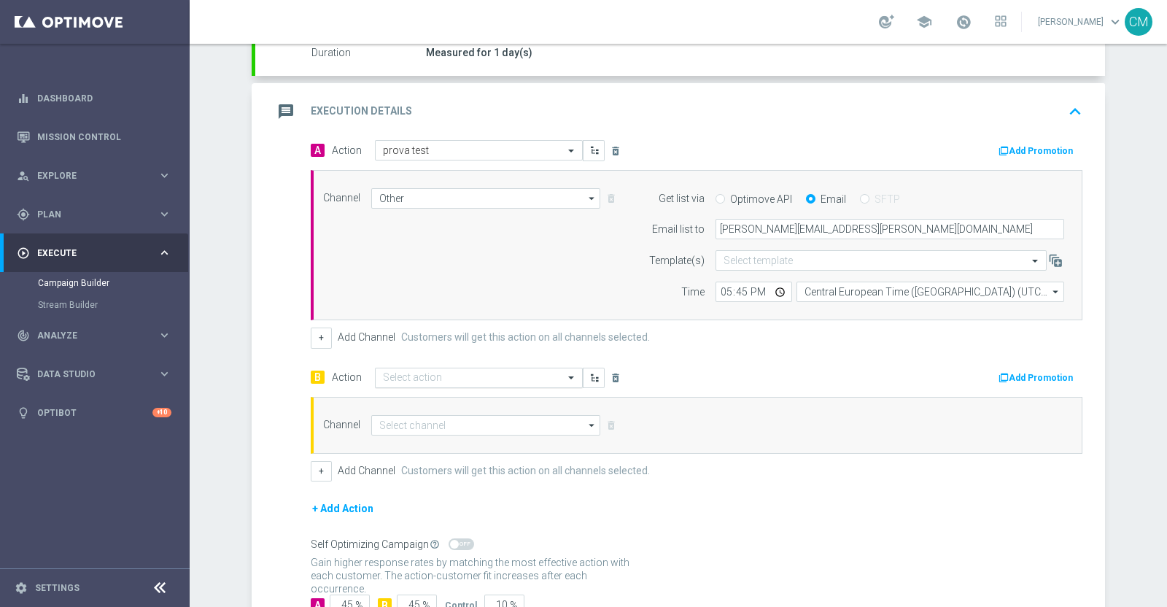
click at [428, 374] on input "text" at bounding box center [464, 378] width 163 height 12
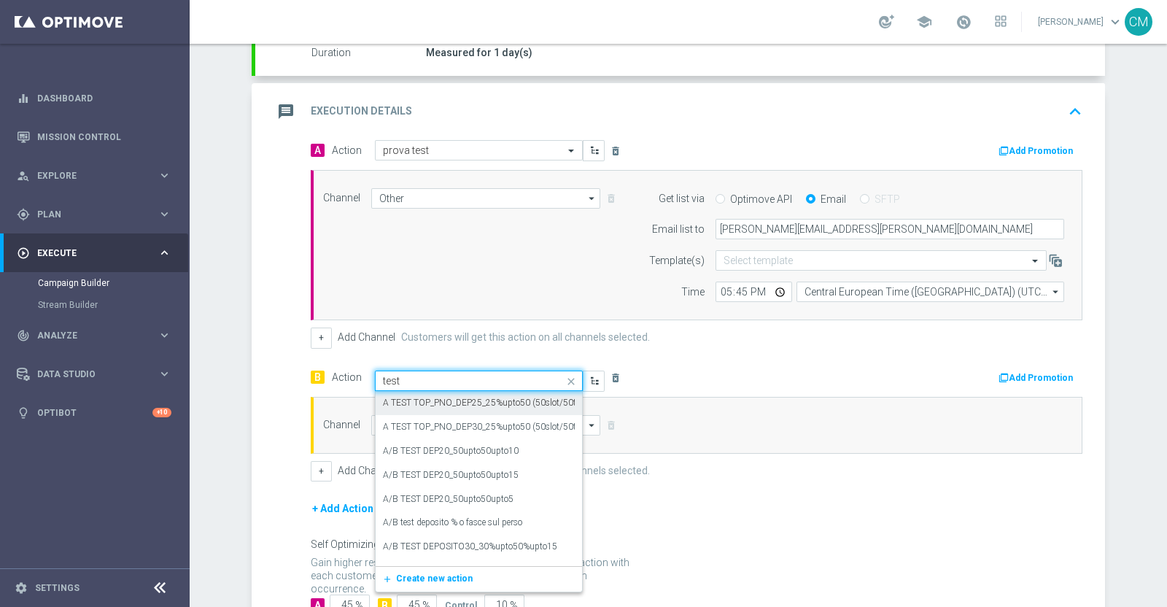
type input "test"
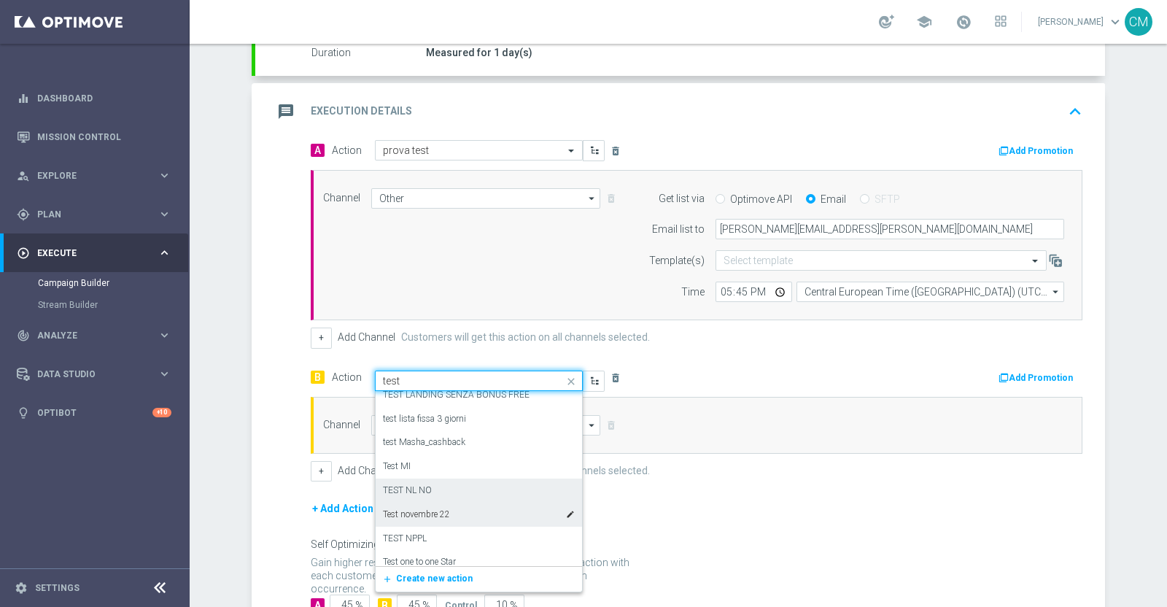
scroll to position [937, 0]
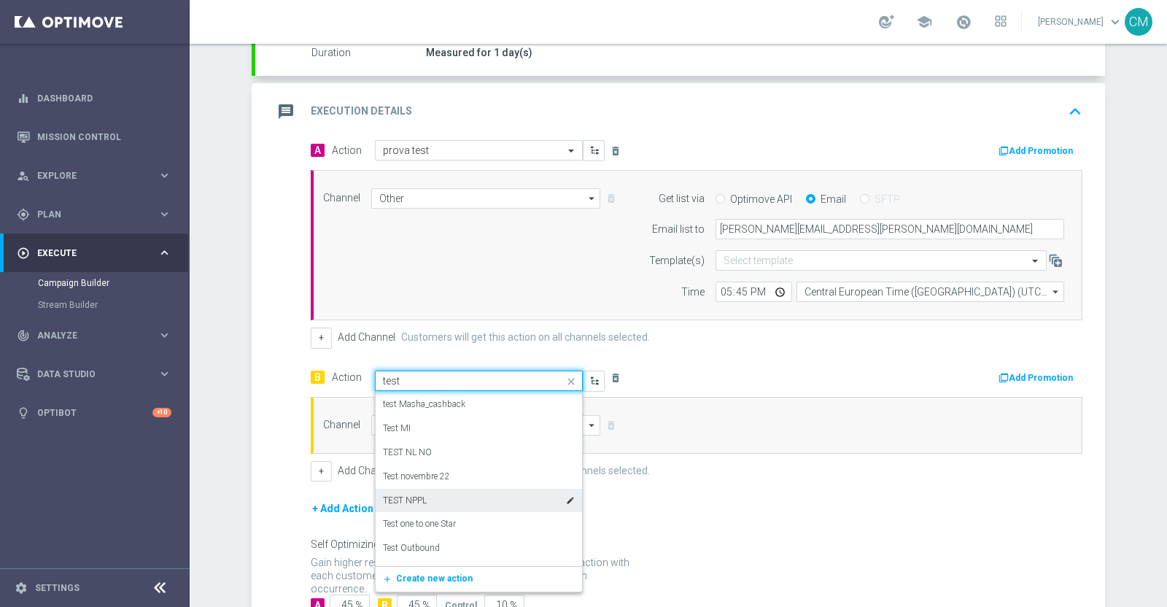
click at [418, 484] on div "TEST NPPL edit" at bounding box center [479, 501] width 192 height 24
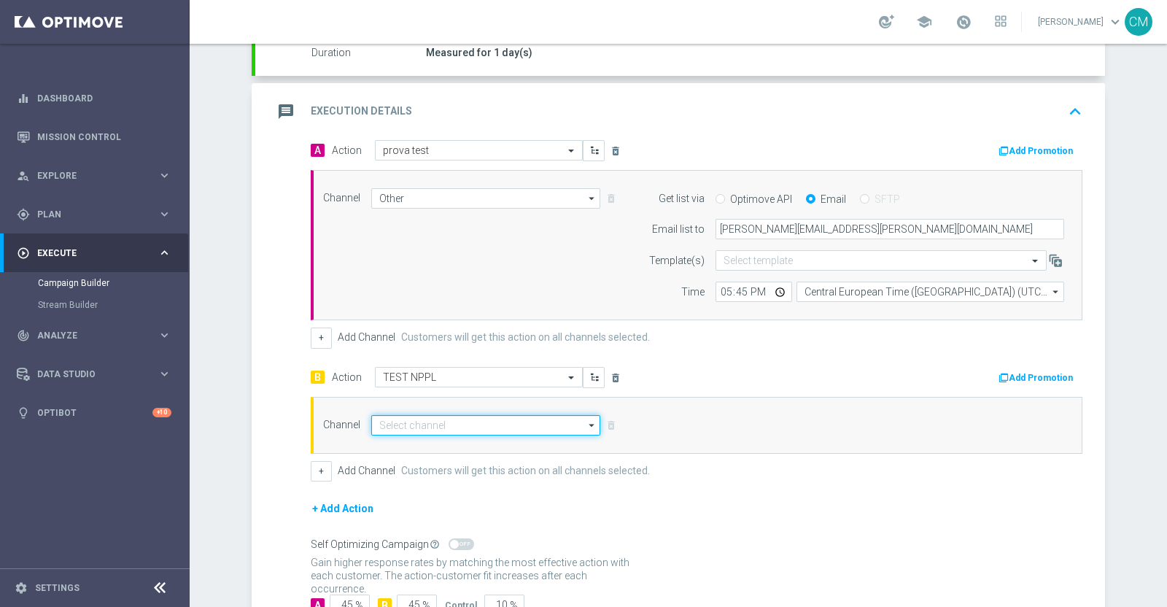
click at [497, 421] on input at bounding box center [485, 425] width 229 height 20
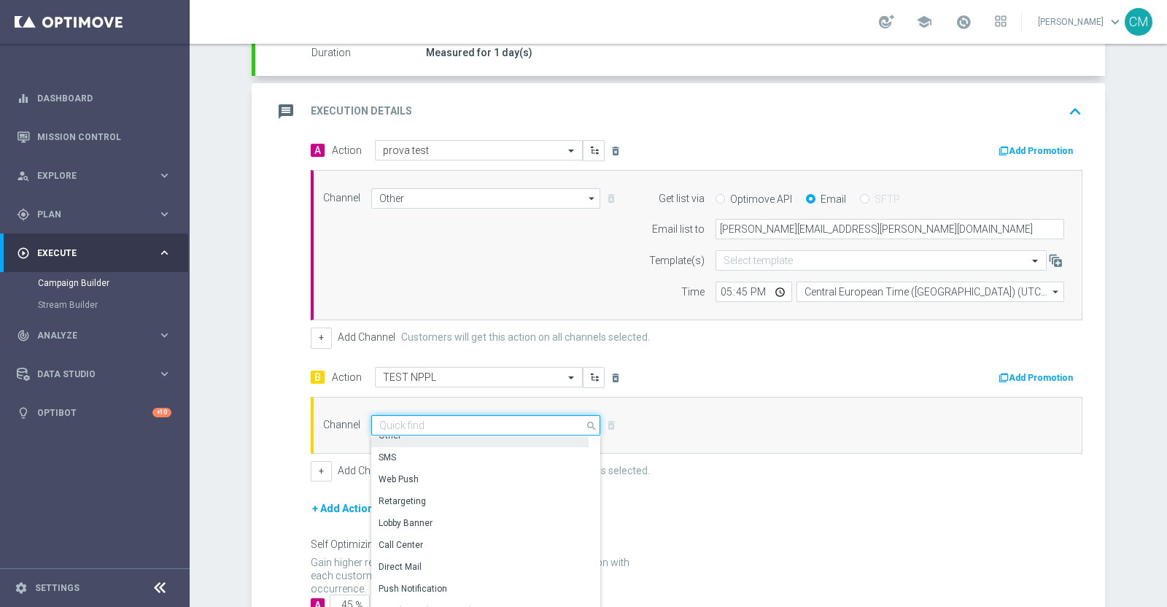
scroll to position [33, 0]
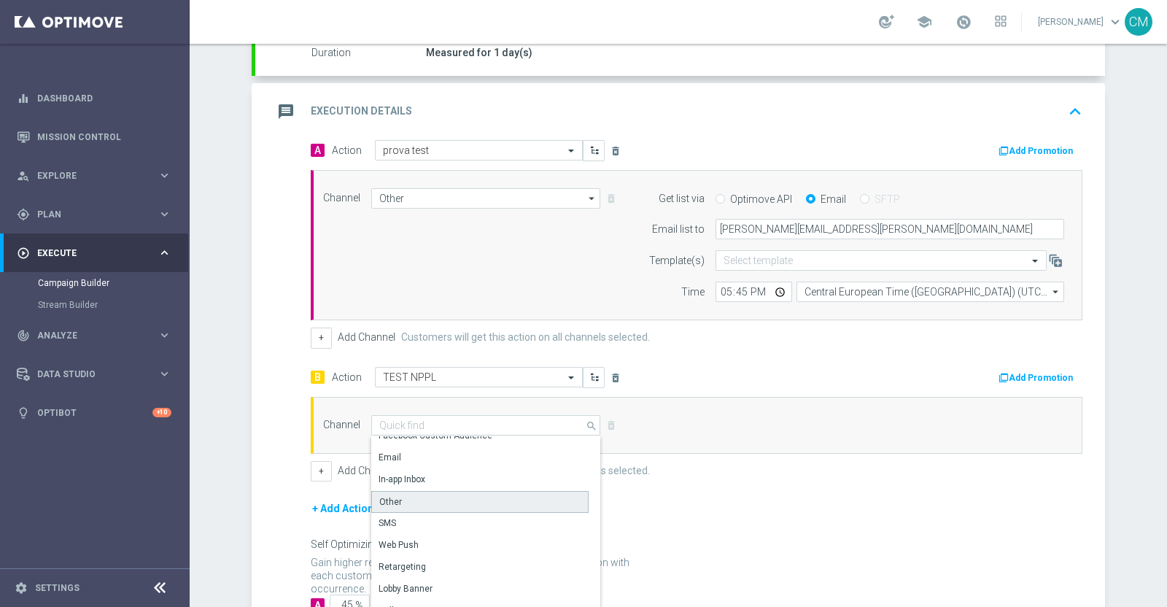
click at [492, 484] on div "Other" at bounding box center [479, 502] width 217 height 22
type input "Other"
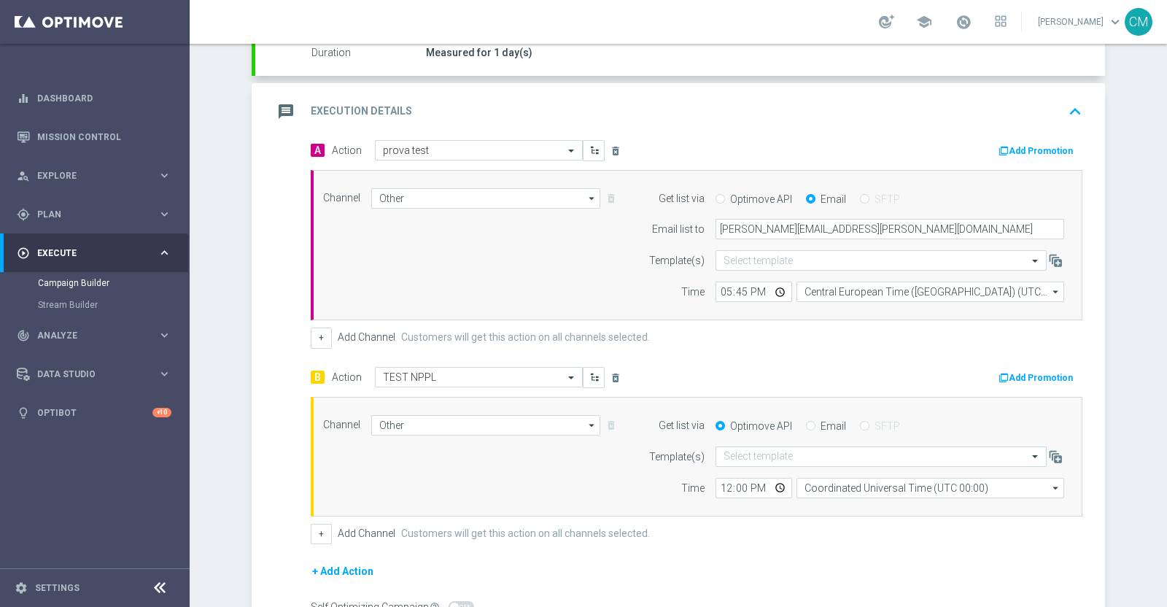
click at [809, 425] on div "Email" at bounding box center [826, 425] width 40 height 13
click at [806, 422] on input "Email" at bounding box center [810, 426] width 9 height 9
radio input "true"
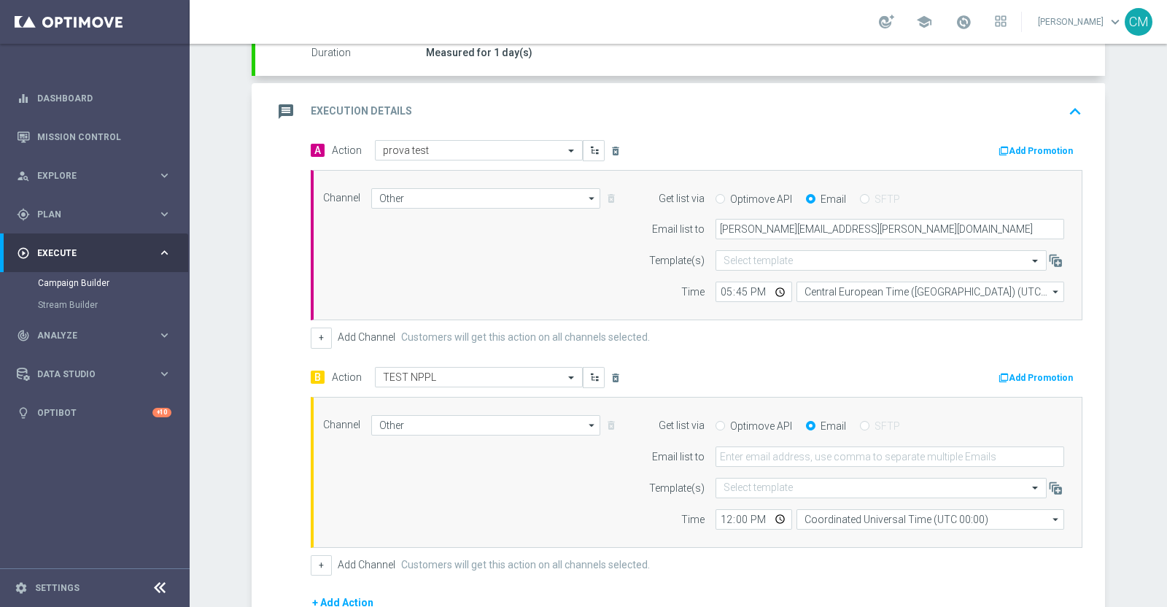
scroll to position [264, 0]
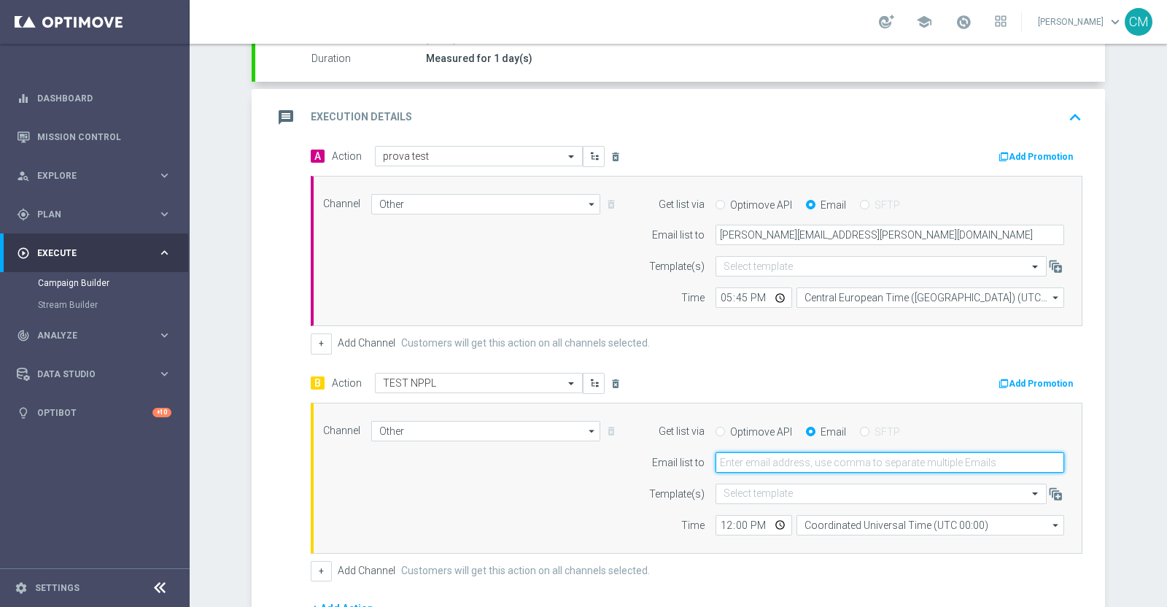
click at [766, 465] on input "email" at bounding box center [890, 462] width 349 height 20
type input "[PERSON_NAME][EMAIL_ADDRESS][PERSON_NAME][DOMAIN_NAME]"
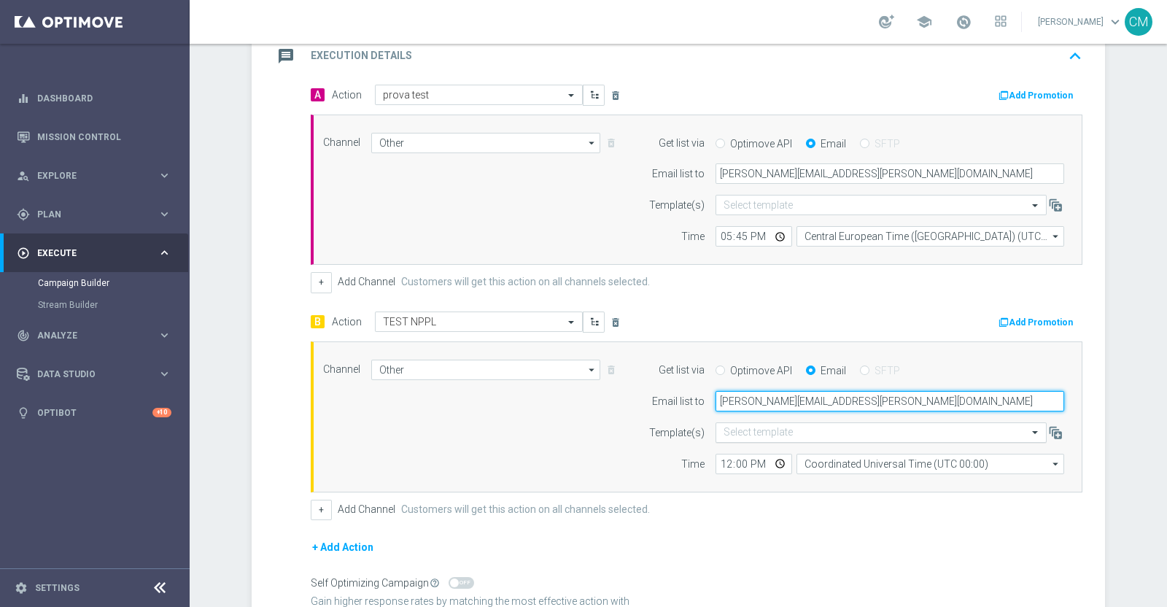
scroll to position [328, 0]
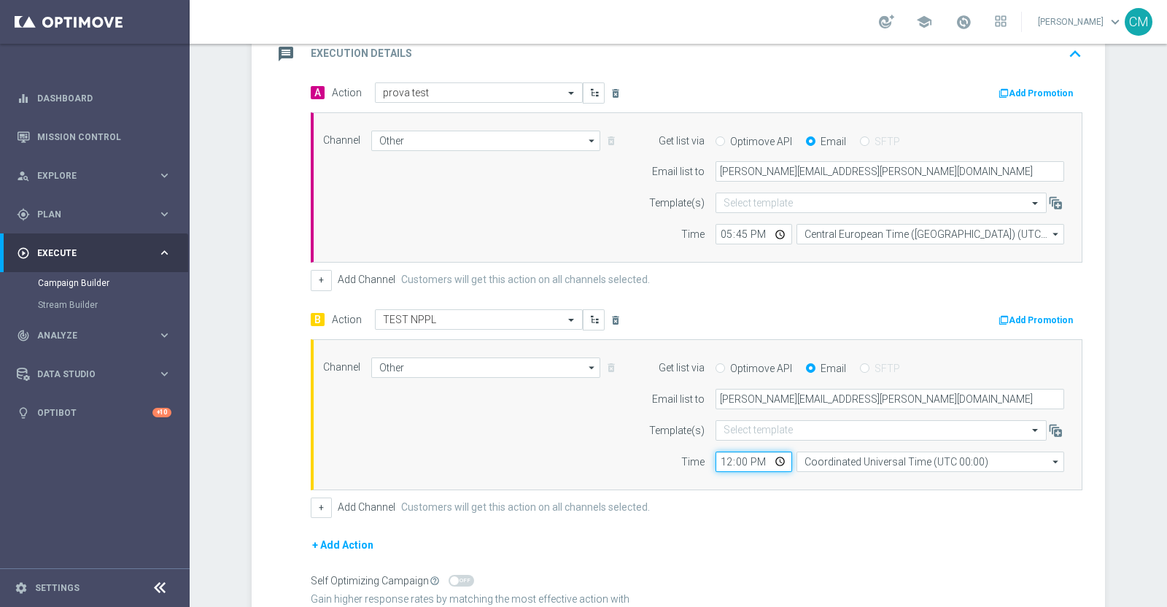
click at [718, 458] on input "12:00" at bounding box center [754, 462] width 77 height 20
type input "17:45"
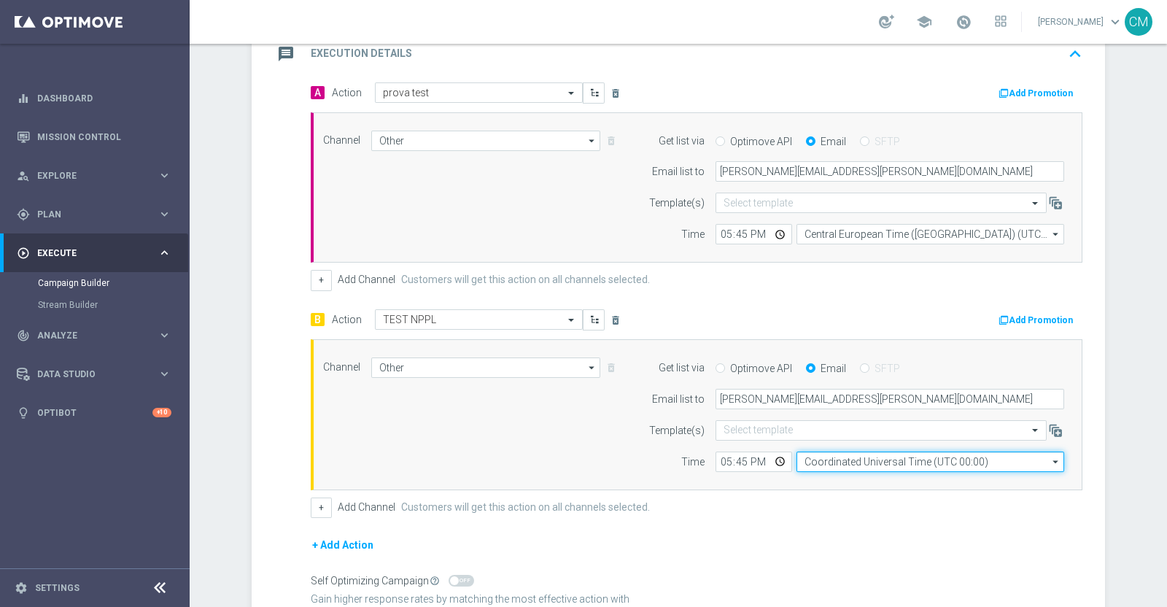
click at [826, 468] on input "Coordinated Universal Time (UTC 00:00)" at bounding box center [931, 462] width 268 height 20
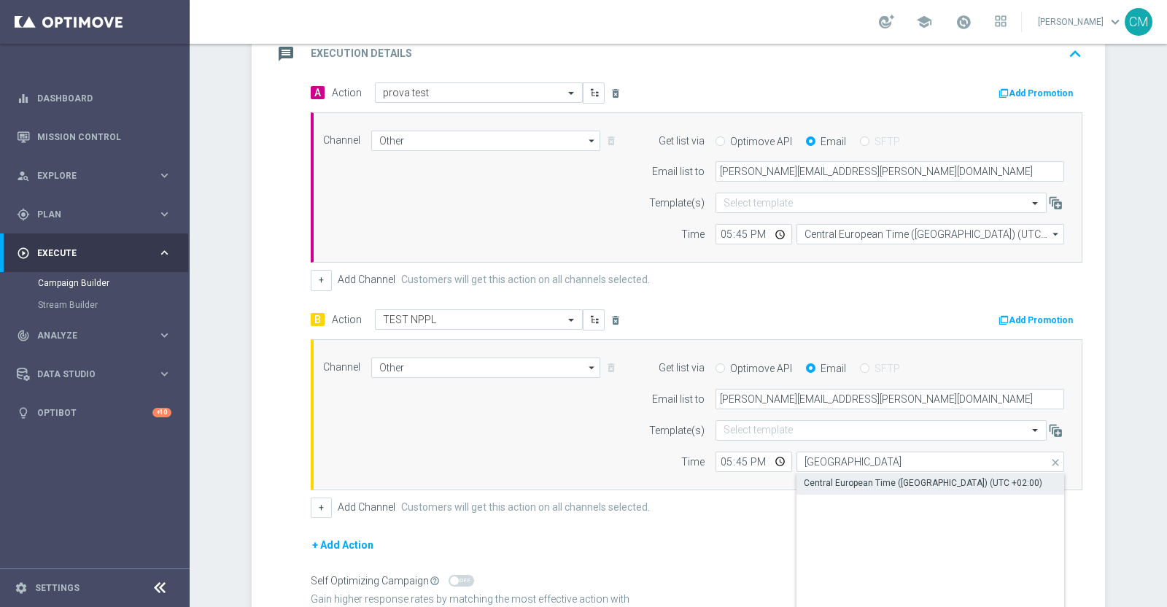
click at [897, 481] on div "Central European Time ([GEOGRAPHIC_DATA]) (UTC +02:00)" at bounding box center [923, 482] width 239 height 13
type input "Central European Time ([GEOGRAPHIC_DATA]) (UTC +02:00)"
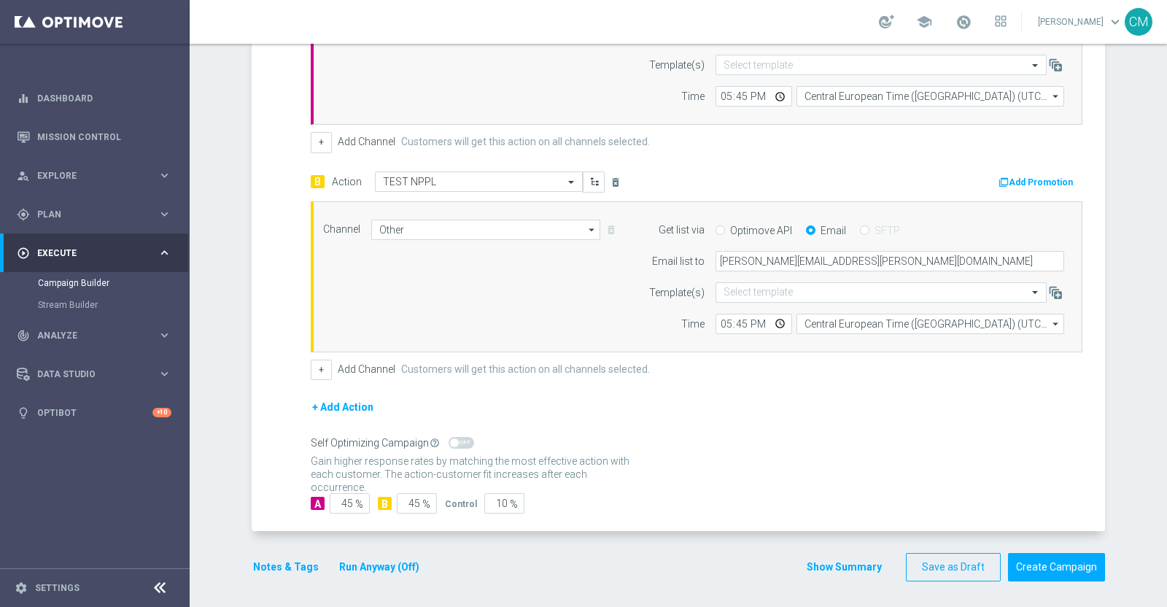
click at [853, 484] on button "Show Summary" at bounding box center [844, 567] width 77 height 17
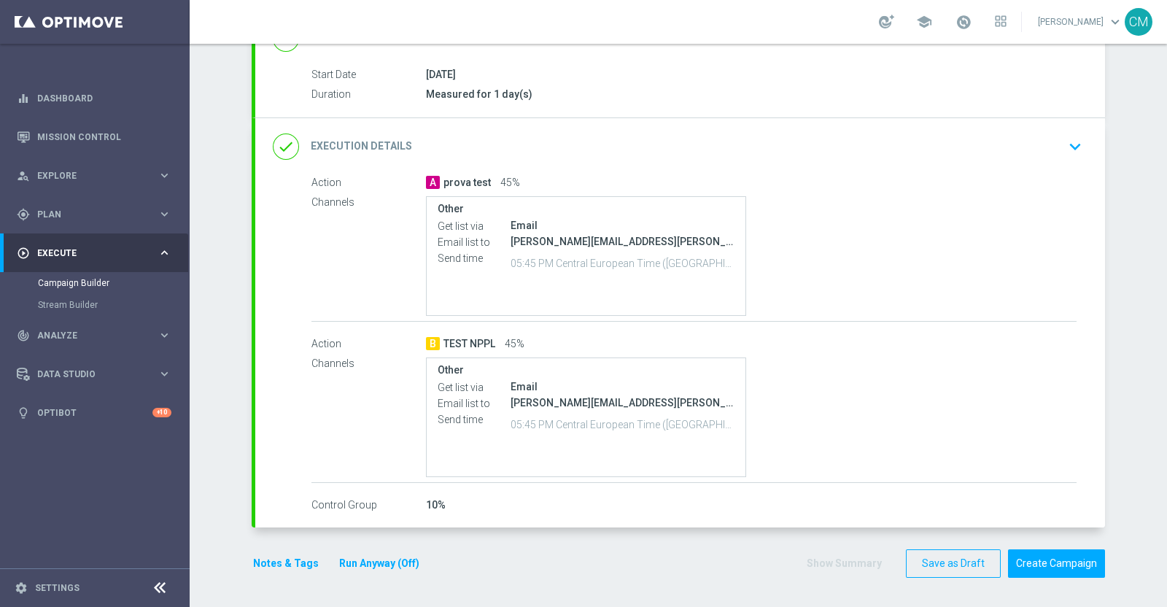
scroll to position [226, 0]
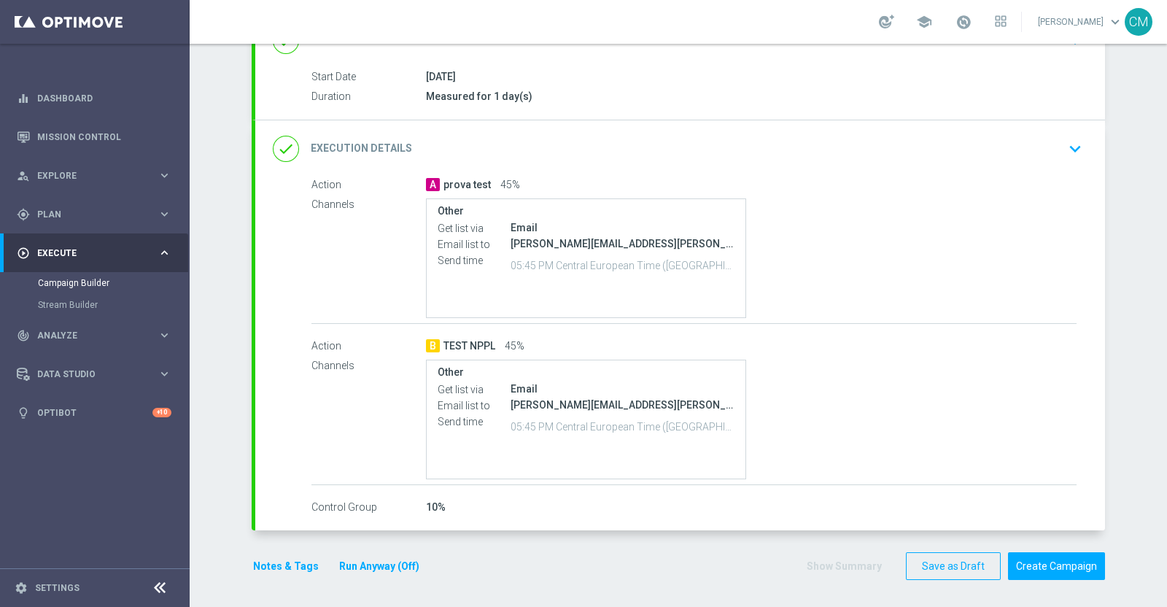
click at [933, 484] on div "10%" at bounding box center [751, 507] width 651 height 15
click at [933, 142] on div "done Execution Details keyboard_arrow_down" at bounding box center [680, 149] width 815 height 28
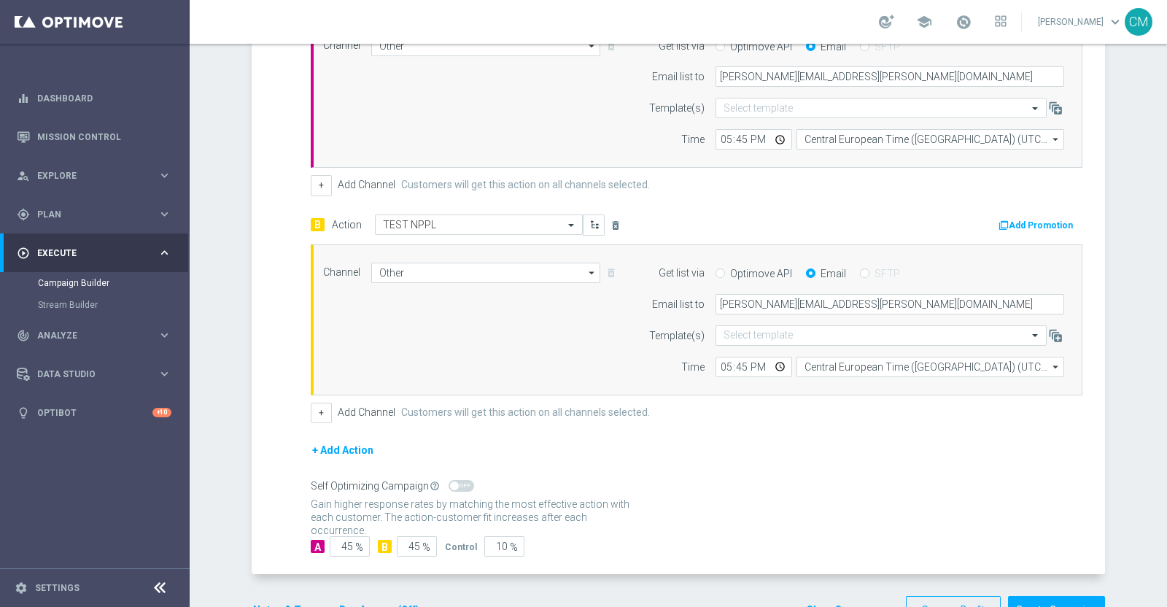
scroll to position [424, 0]
click at [355, 484] on span "%" at bounding box center [359, 546] width 8 height 12
click at [345, 484] on input "45" at bounding box center [350, 545] width 40 height 20
type input "4"
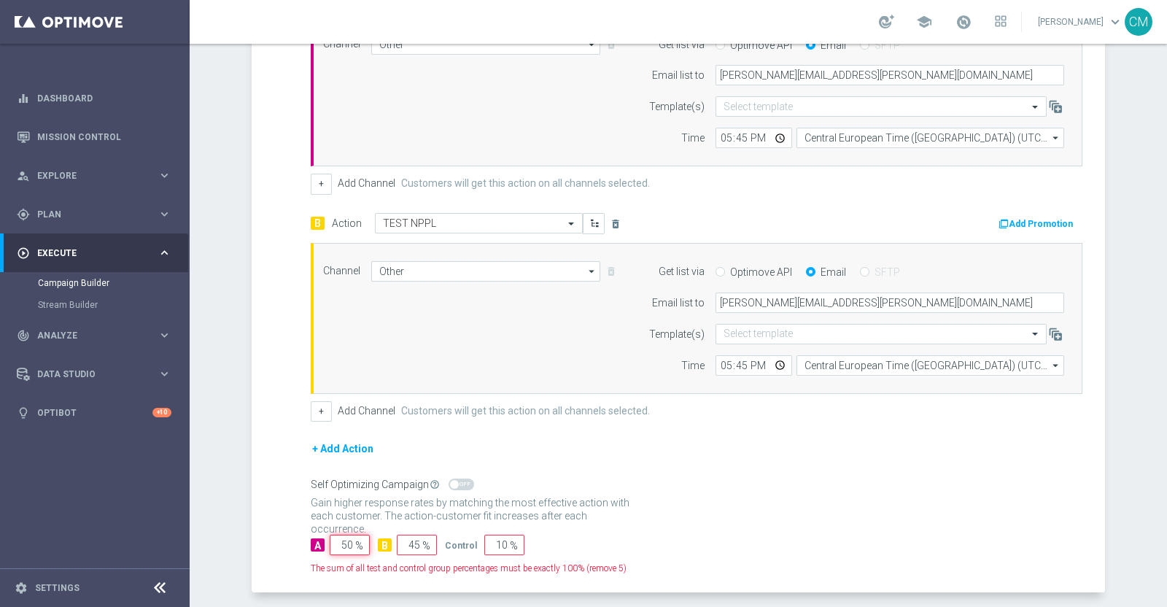
type input "50"
click at [412, 484] on input "45" at bounding box center [417, 545] width 40 height 20
type input "4"
type input "50"
click at [496, 484] on input "10" at bounding box center [504, 545] width 40 height 20
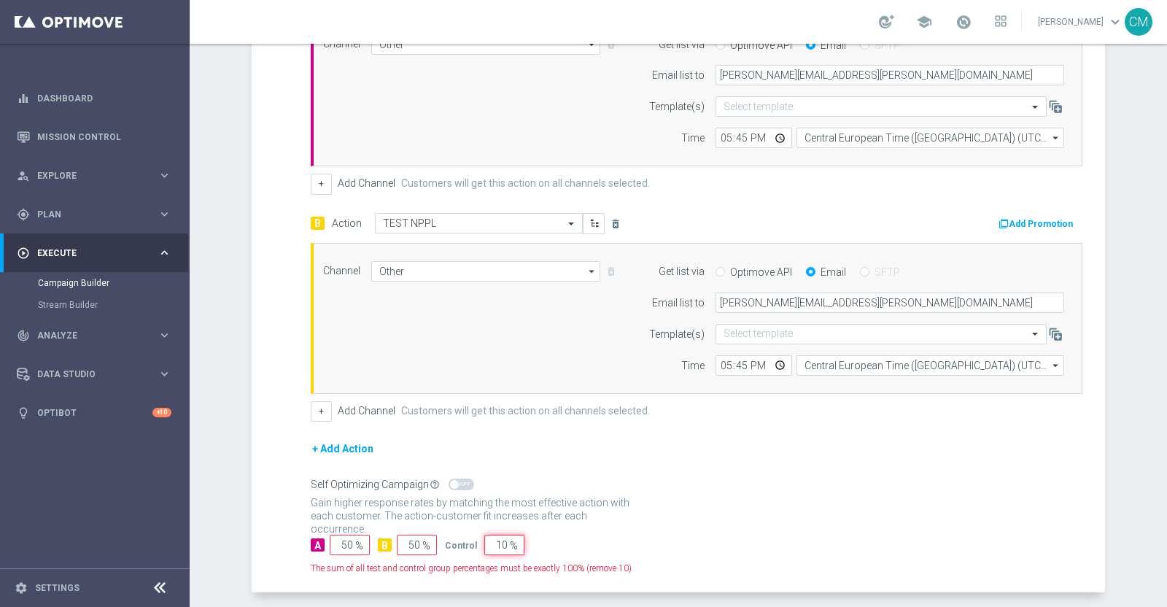
type input "1"
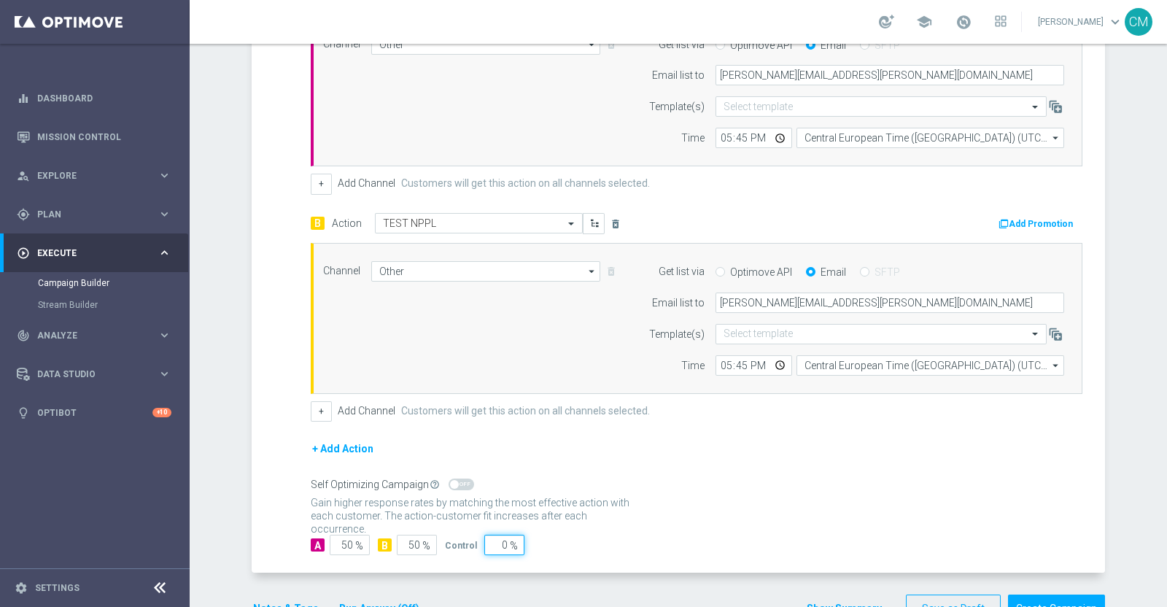
scroll to position [465, 0]
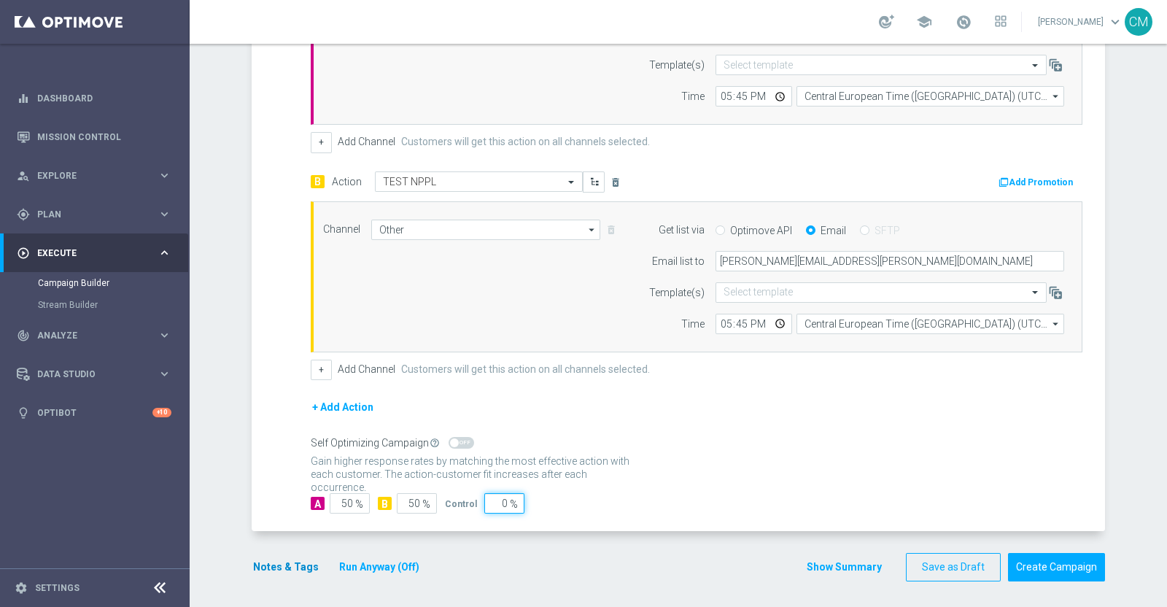
type input "0"
click at [306, 484] on button "Notes & Tags" at bounding box center [286, 567] width 69 height 18
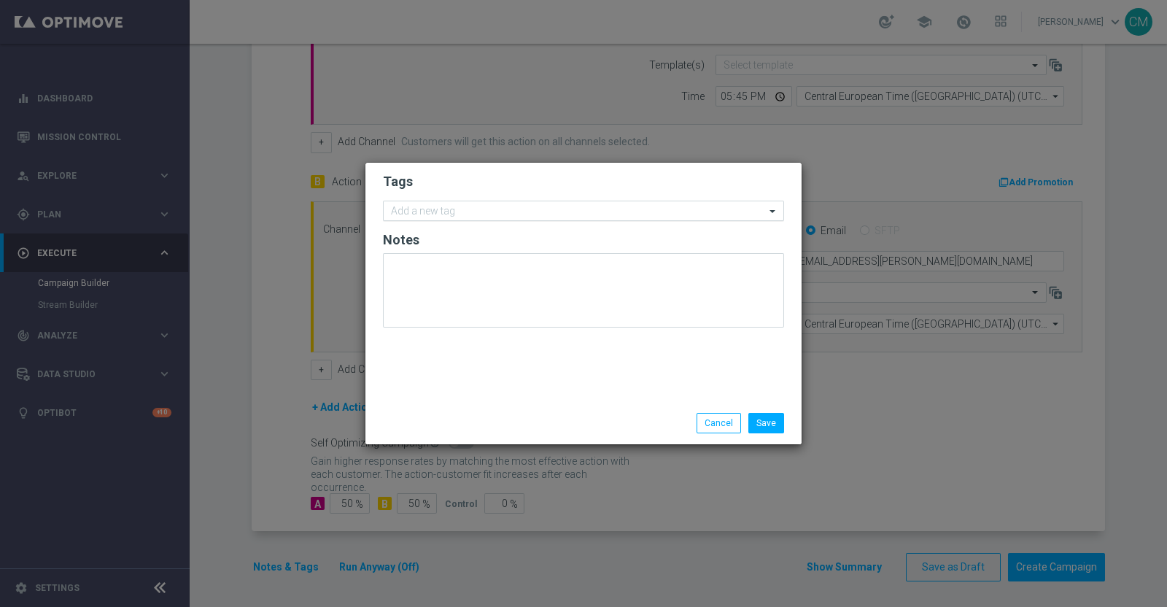
click at [492, 207] on input "text" at bounding box center [578, 212] width 374 height 12
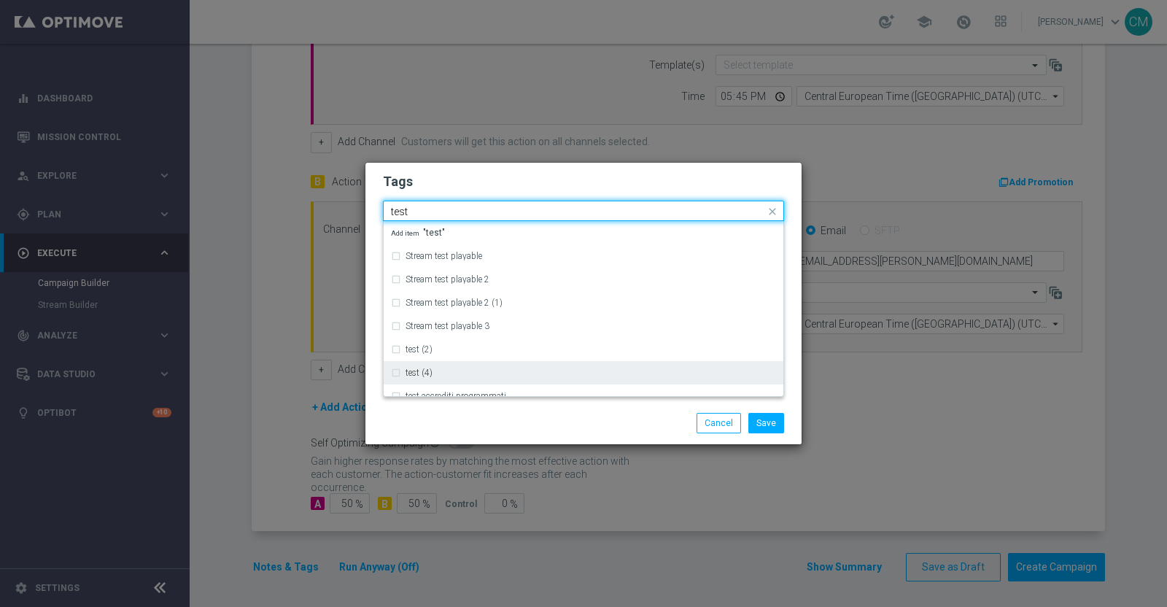
click at [496, 368] on div "test (4)" at bounding box center [591, 372] width 371 height 9
type input "test"
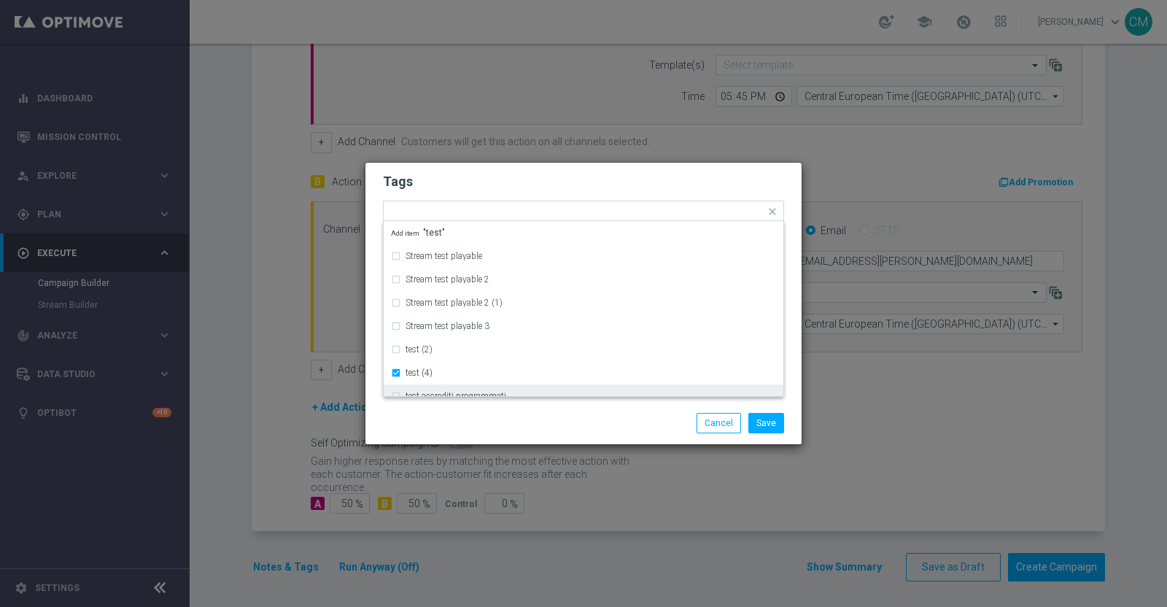
click at [529, 425] on div "Save Cancel" at bounding box center [654, 423] width 282 height 20
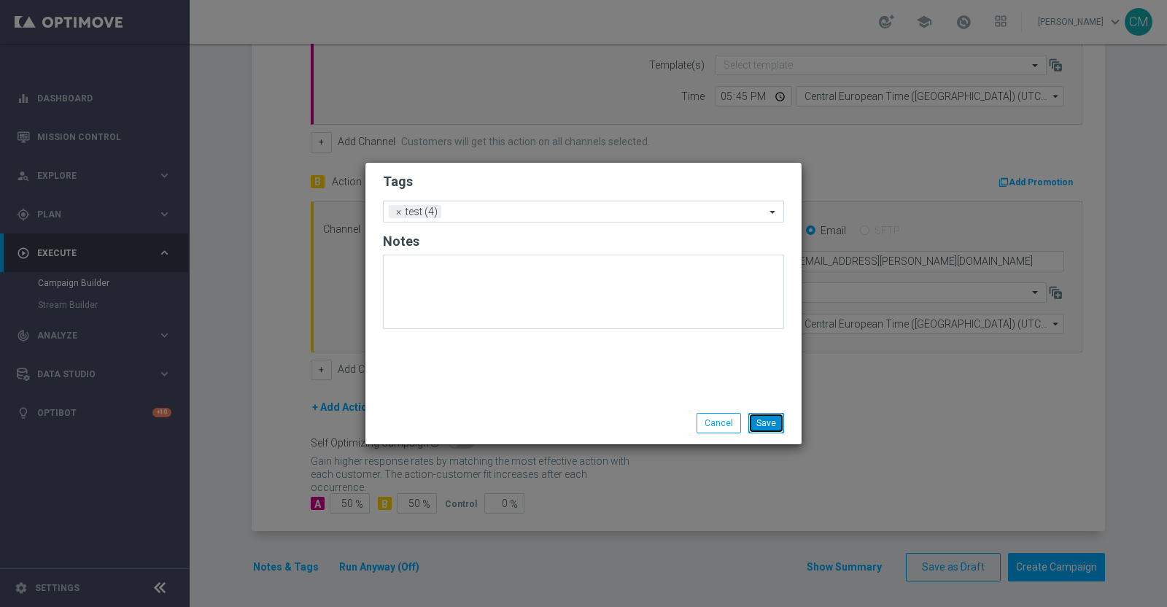
click at [773, 427] on button "Save" at bounding box center [766, 423] width 36 height 20
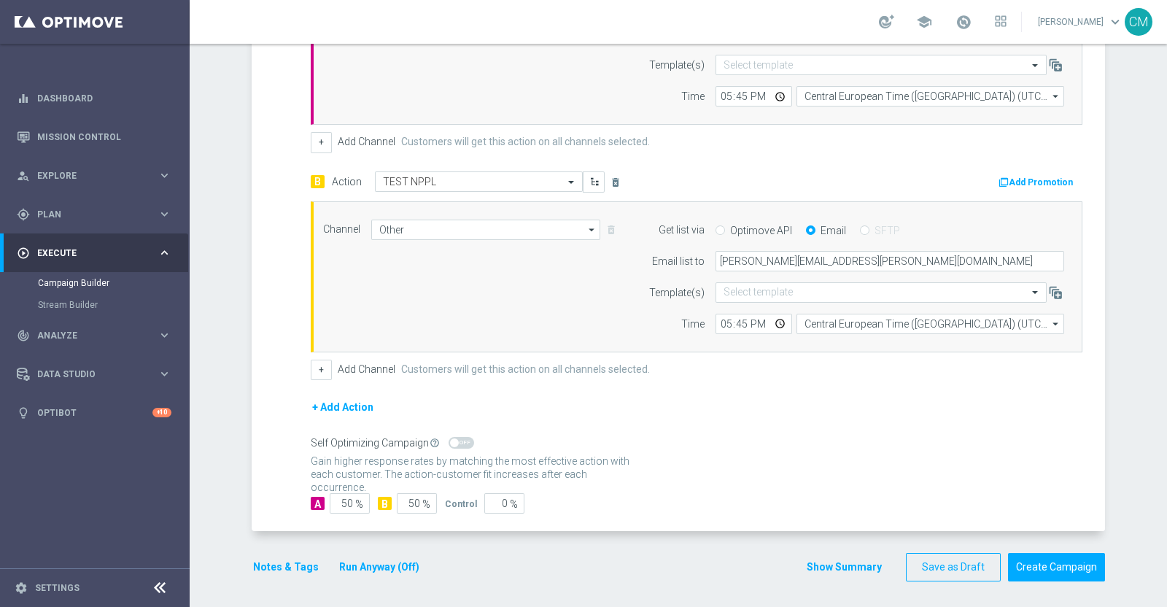
click at [867, 484] on button "Show Summary" at bounding box center [844, 567] width 77 height 17
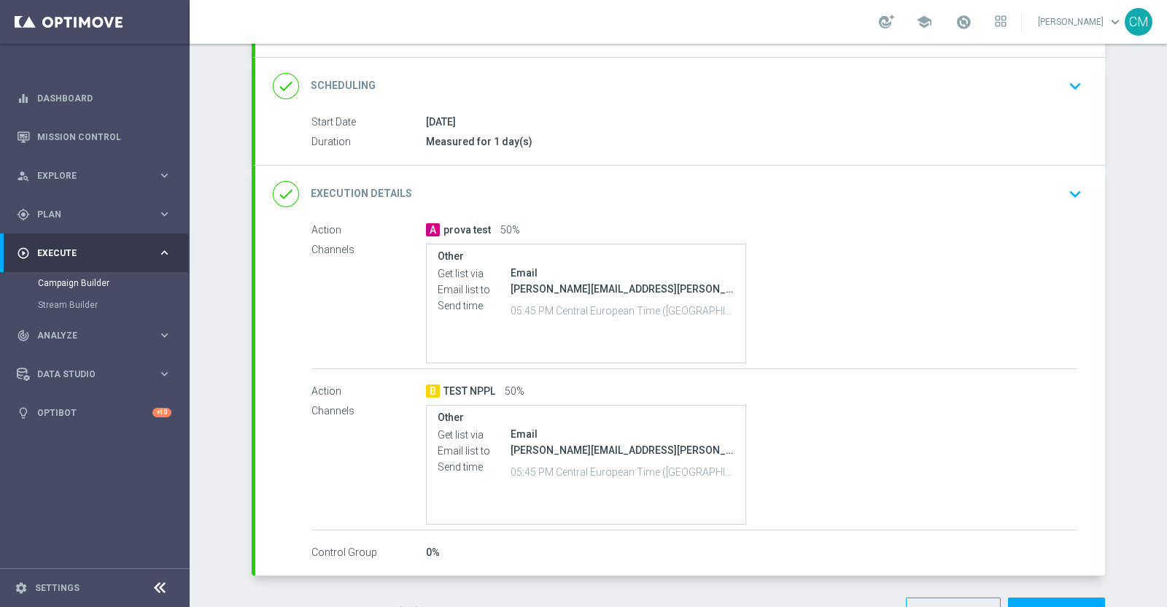
scroll to position [226, 0]
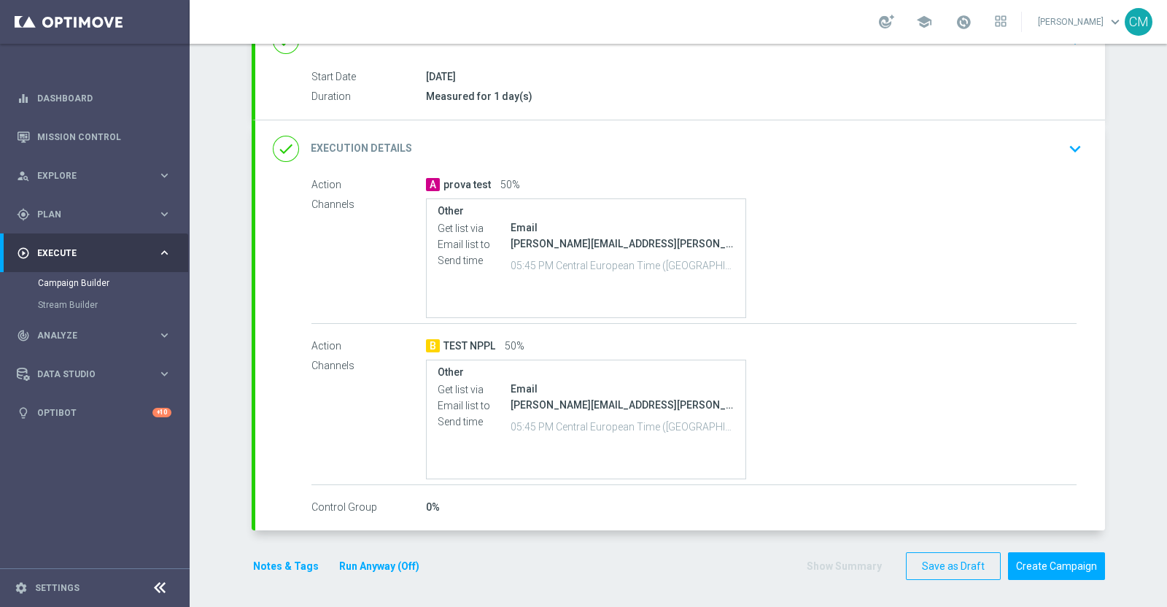
click at [863, 462] on div "Other Get list via Email Email list to [PERSON_NAME][EMAIL_ADDRESS][PERSON_NAME…" at bounding box center [751, 420] width 651 height 120
click at [933, 484] on button "Create Campaign" at bounding box center [1056, 566] width 97 height 28
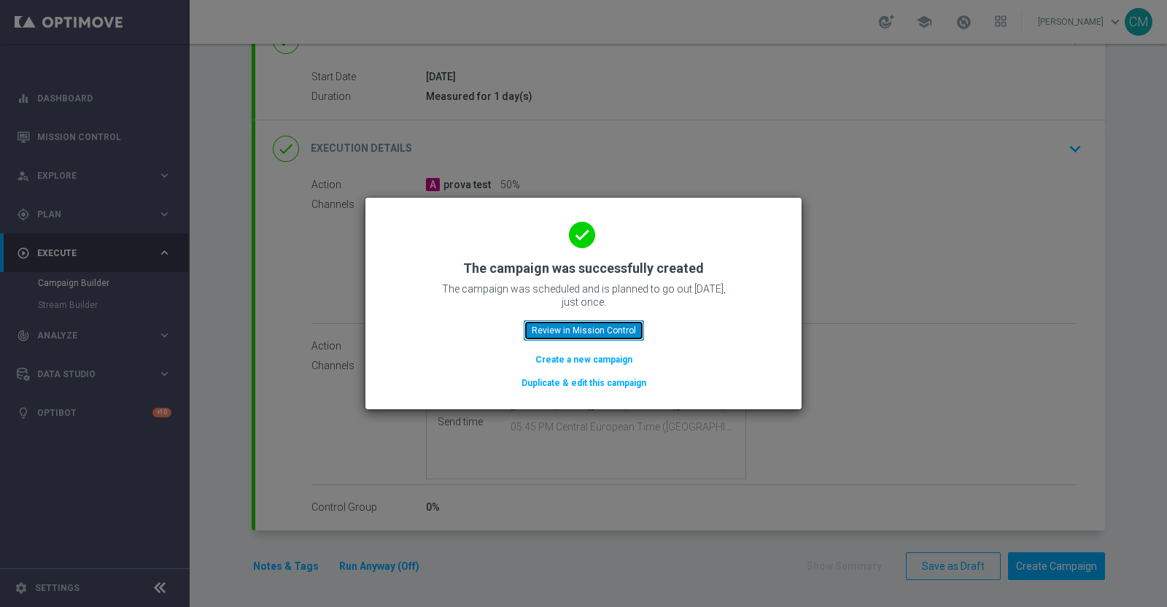
click at [602, 328] on button "Review in Mission Control" at bounding box center [584, 330] width 120 height 20
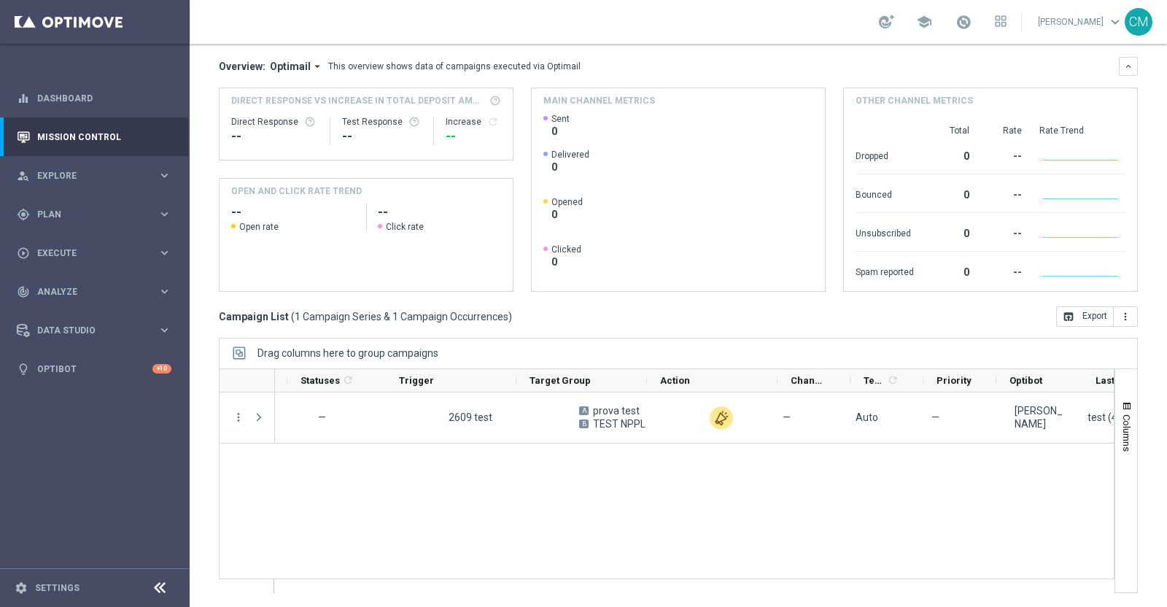
scroll to position [0, 53]
